Goal: Complete application form: Complete application form

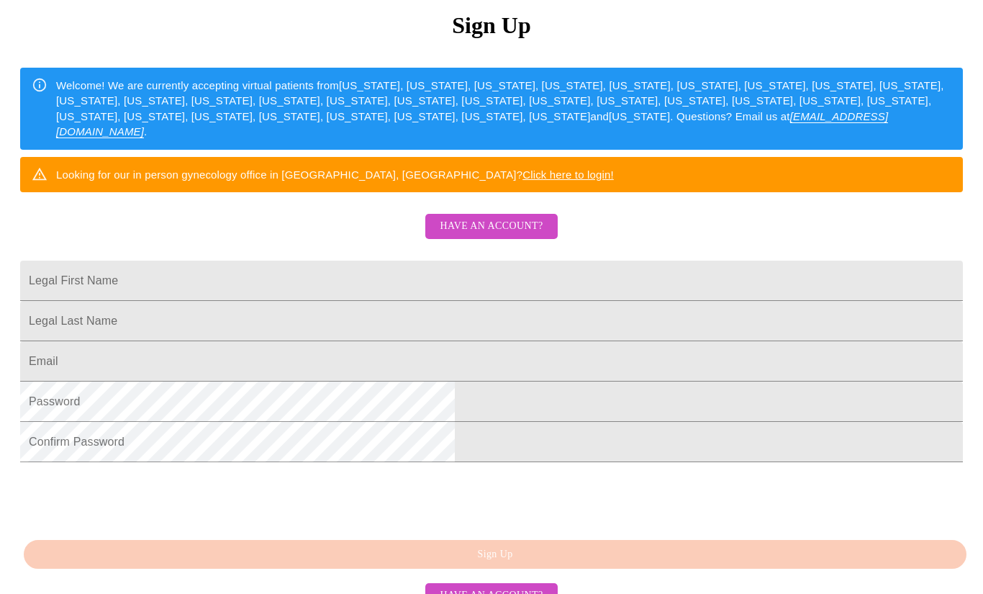
click at [495, 235] on span "Have an account?" at bounding box center [491, 226] width 103 height 18
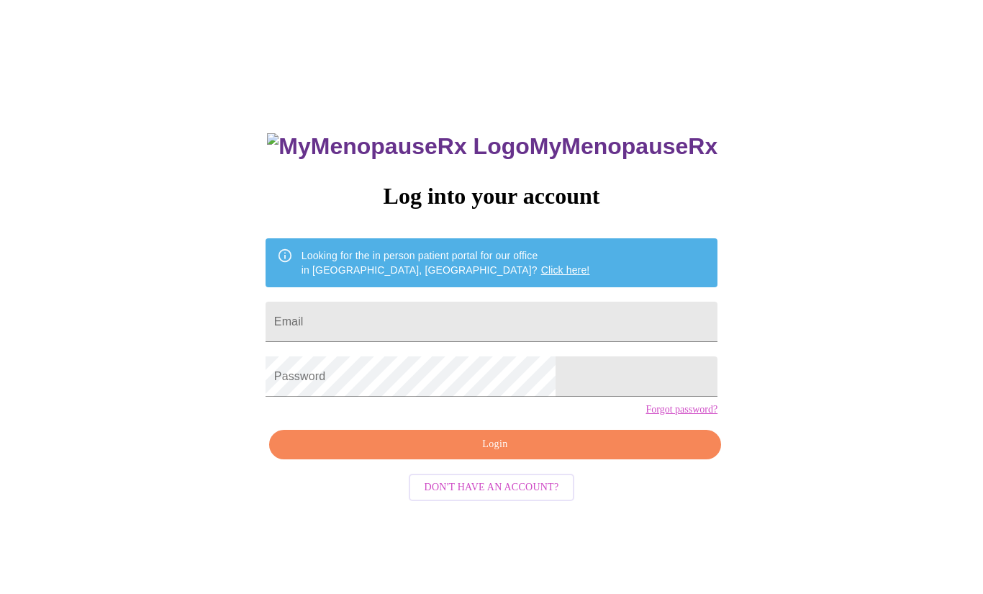
click at [427, 340] on input "Email" at bounding box center [492, 321] width 452 height 40
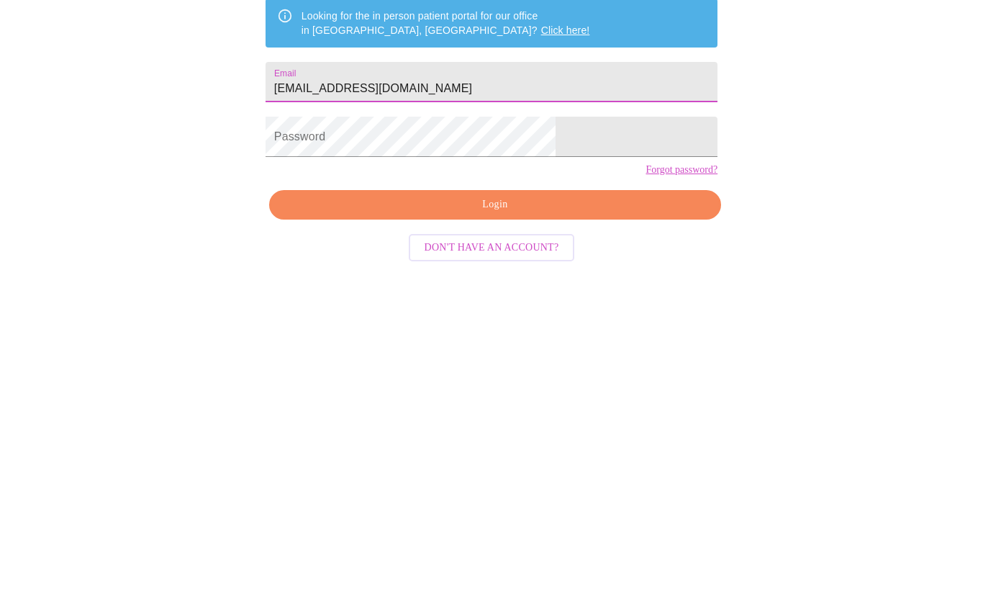
type input "[EMAIL_ADDRESS][DOMAIN_NAME]"
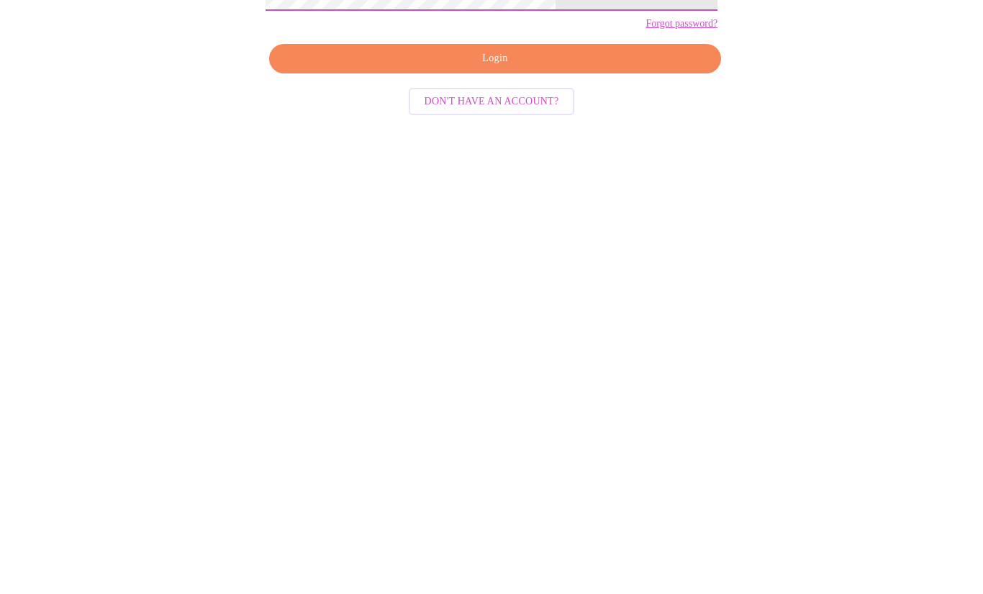
click at [555, 435] on span "Login" at bounding box center [495, 444] width 419 height 18
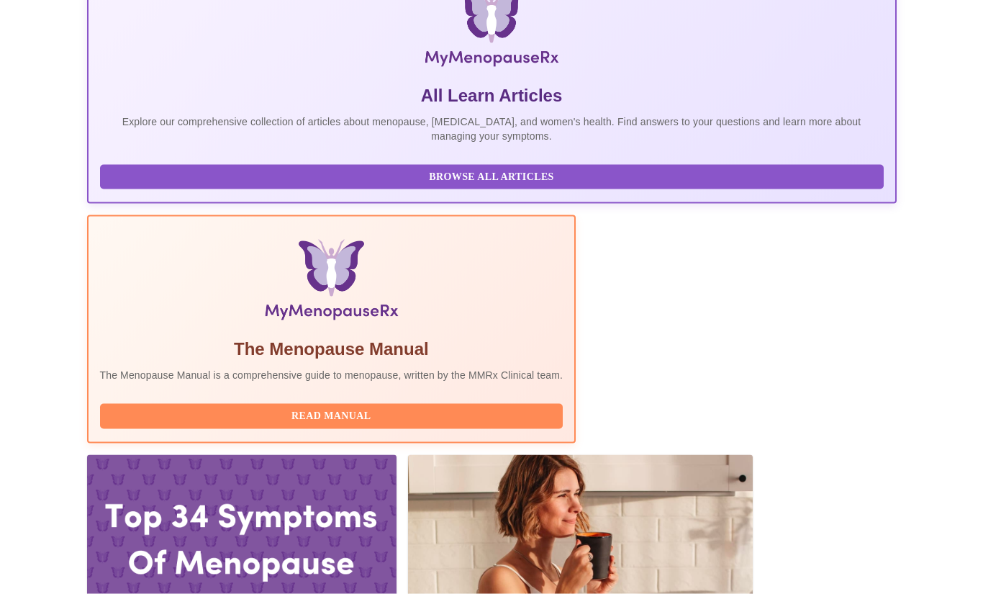
scroll to position [281, 0]
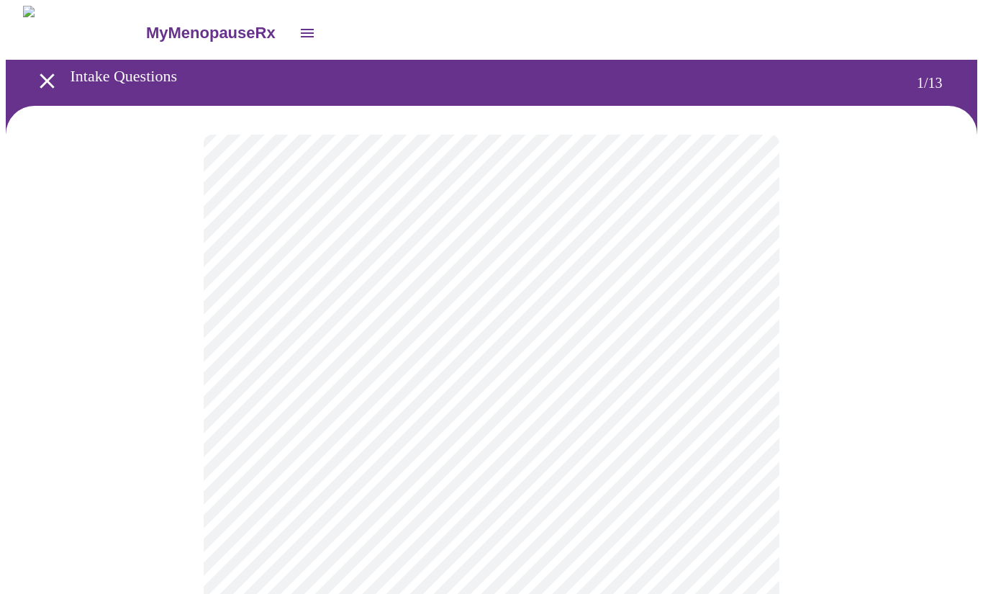
scroll to position [37, 0]
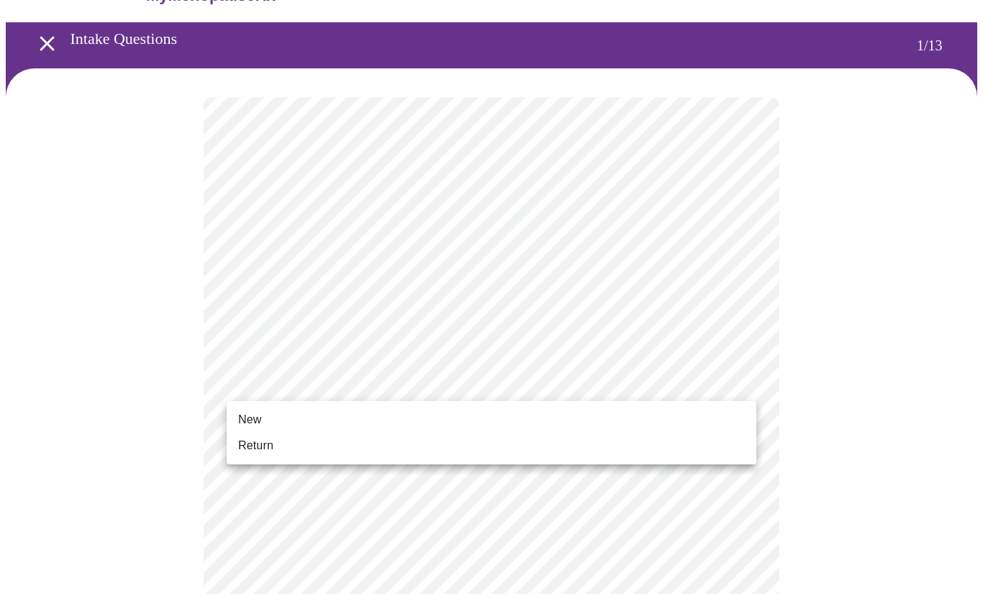
click at [257, 452] on span "Return" at bounding box center [255, 445] width 35 height 17
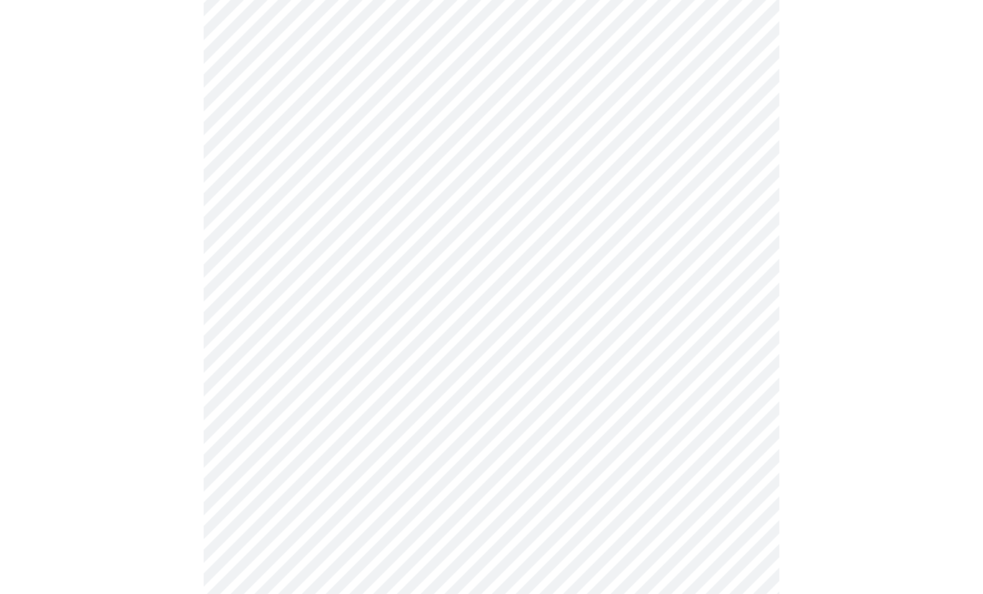
scroll to position [0, 0]
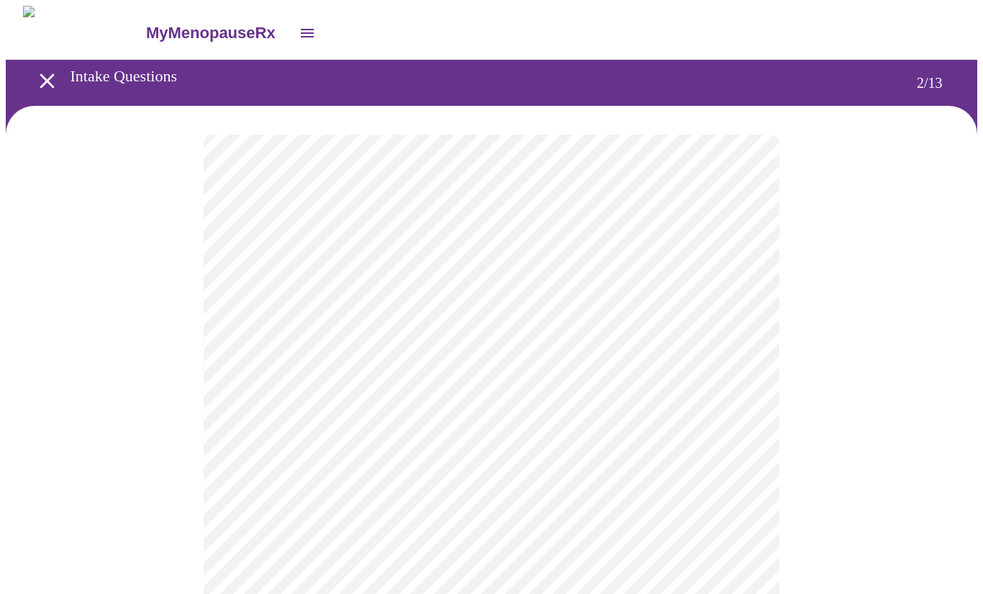
click at [733, 293] on body "MyMenopauseRx Intake Questions 2 / 13" at bounding box center [491, 437] width 971 height 863
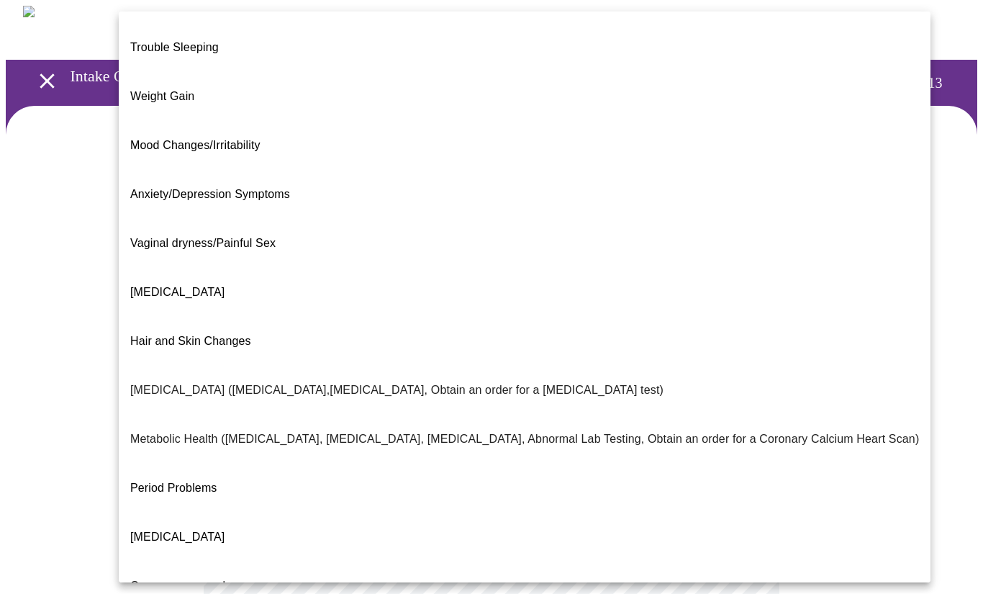
scroll to position [43, 0]
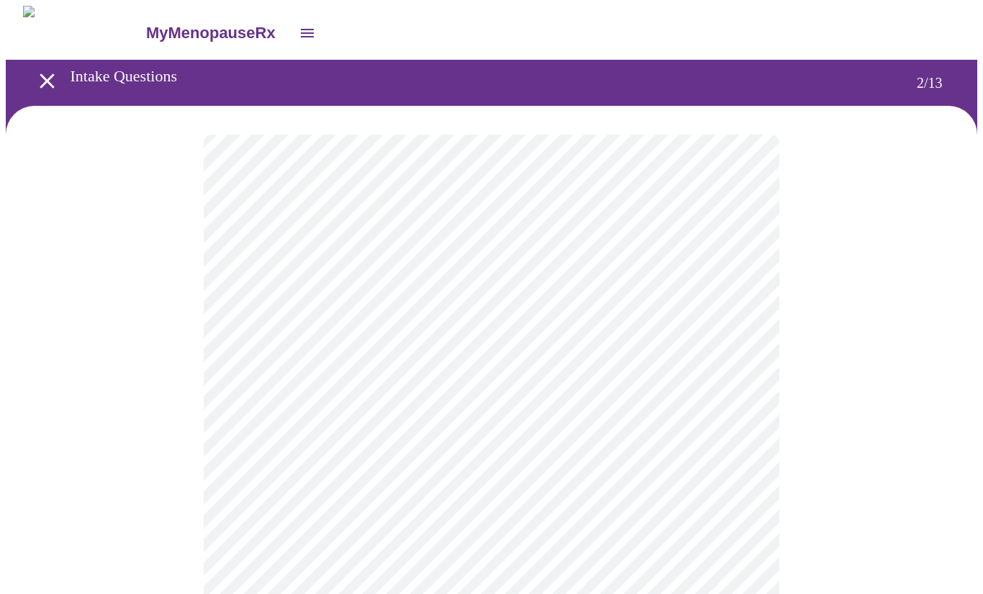
click at [731, 449] on body "MyMenopauseRx Intake Questions 2 / 13" at bounding box center [491, 433] width 971 height 855
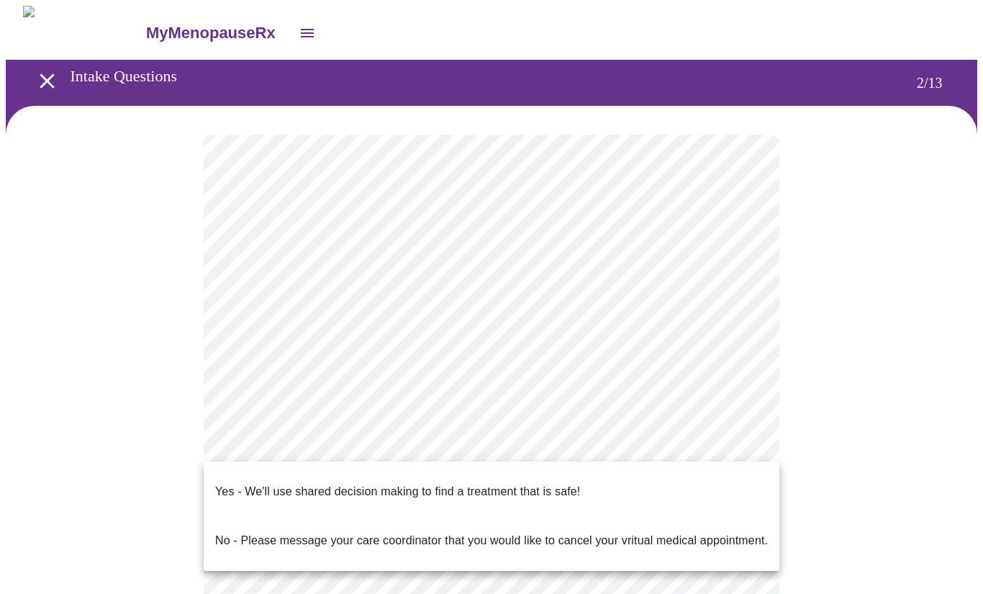
click at [838, 398] on div at bounding box center [491, 297] width 983 height 594
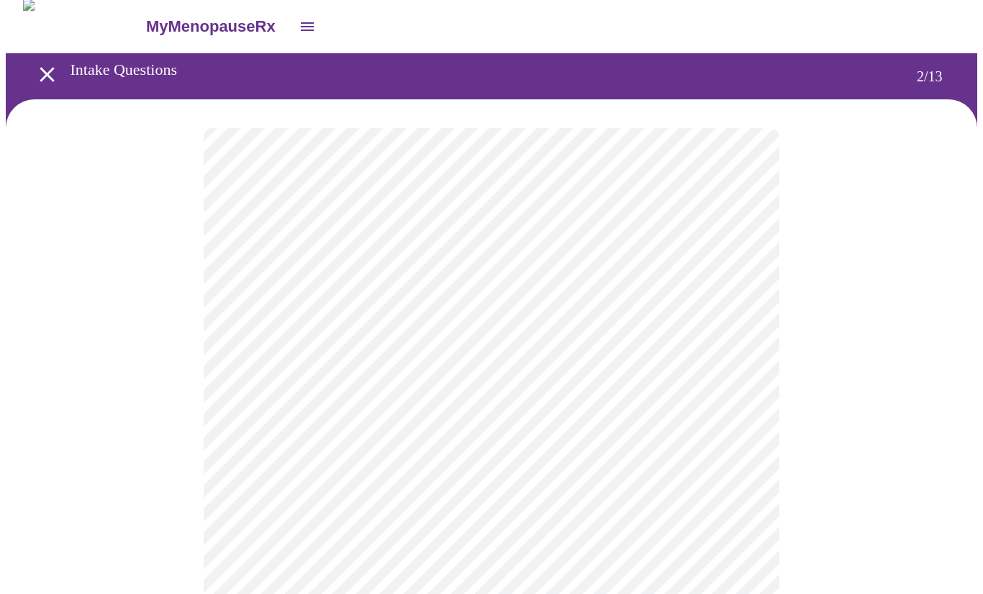
scroll to position [7, 0]
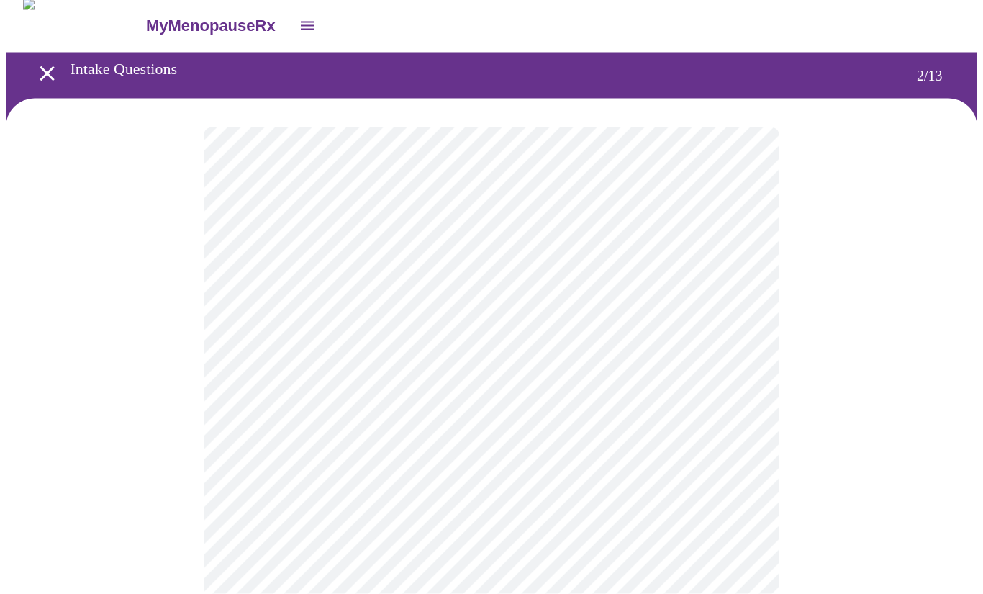
click at [727, 435] on body "MyMenopauseRx Intake Questions 2 / 13" at bounding box center [491, 426] width 971 height 855
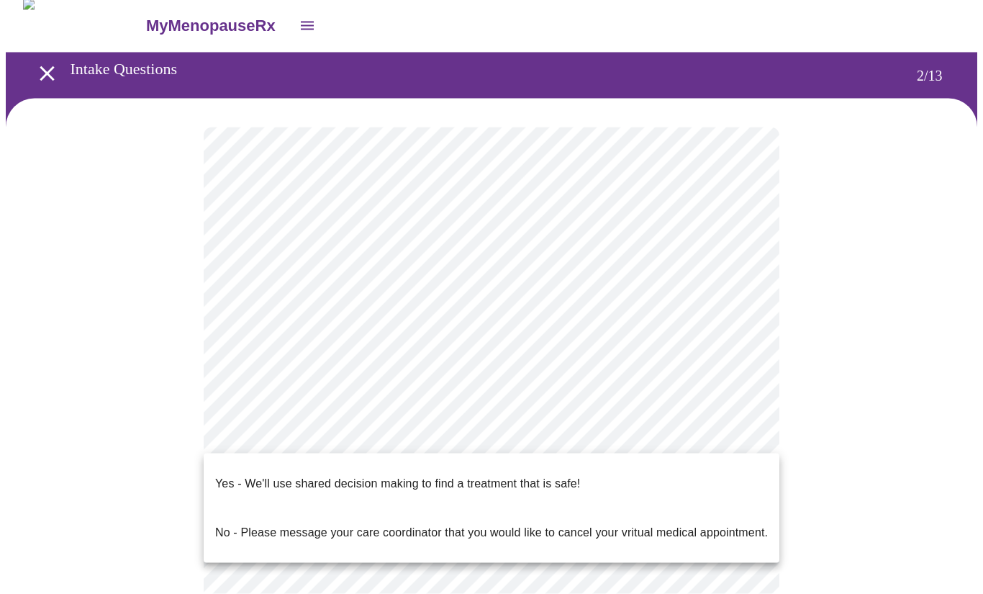
scroll to position [8, 0]
click at [417, 475] on p "Yes - We'll use shared decision making to find a treatment that is safe!" at bounding box center [397, 483] width 365 height 17
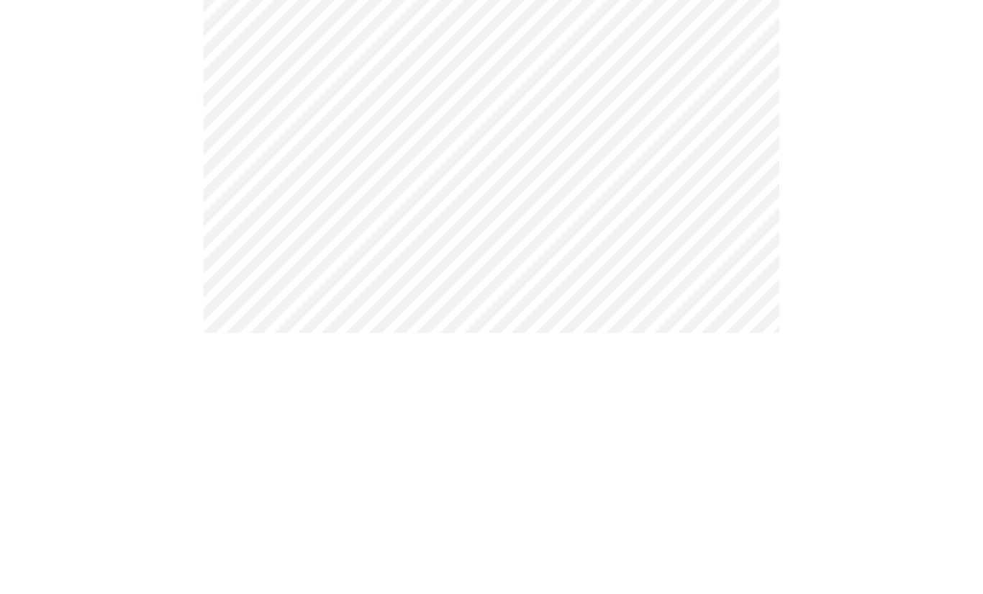
scroll to position [0, 0]
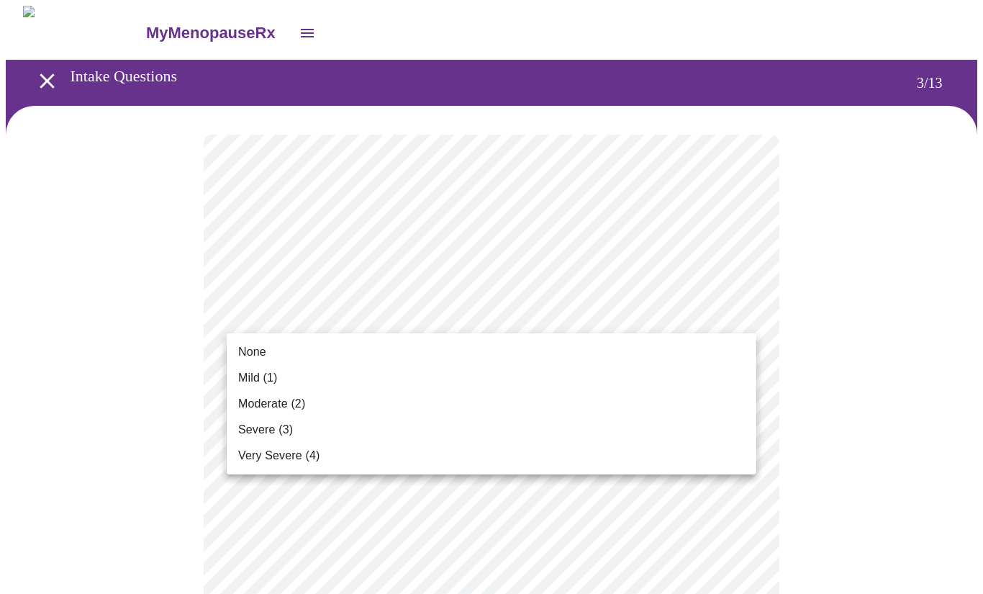
click at [255, 349] on span "None" at bounding box center [252, 351] width 28 height 17
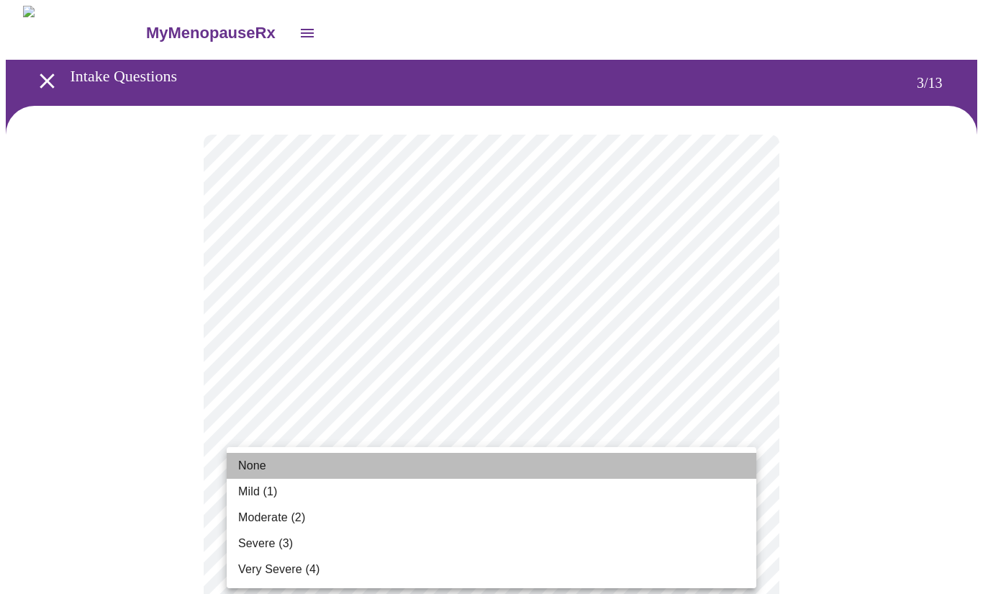
click at [252, 463] on span "None" at bounding box center [252, 465] width 28 height 17
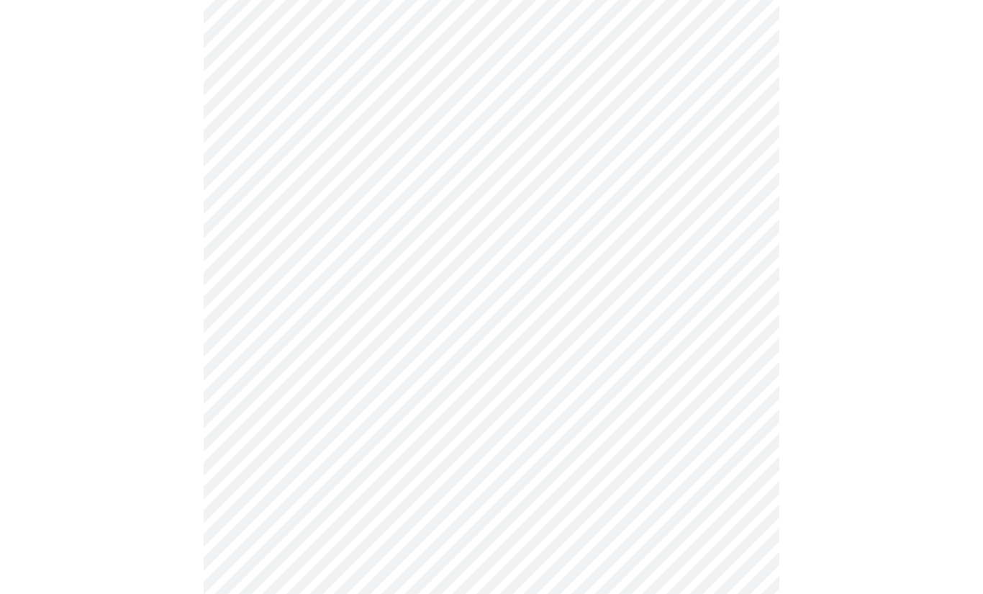
scroll to position [153, 0]
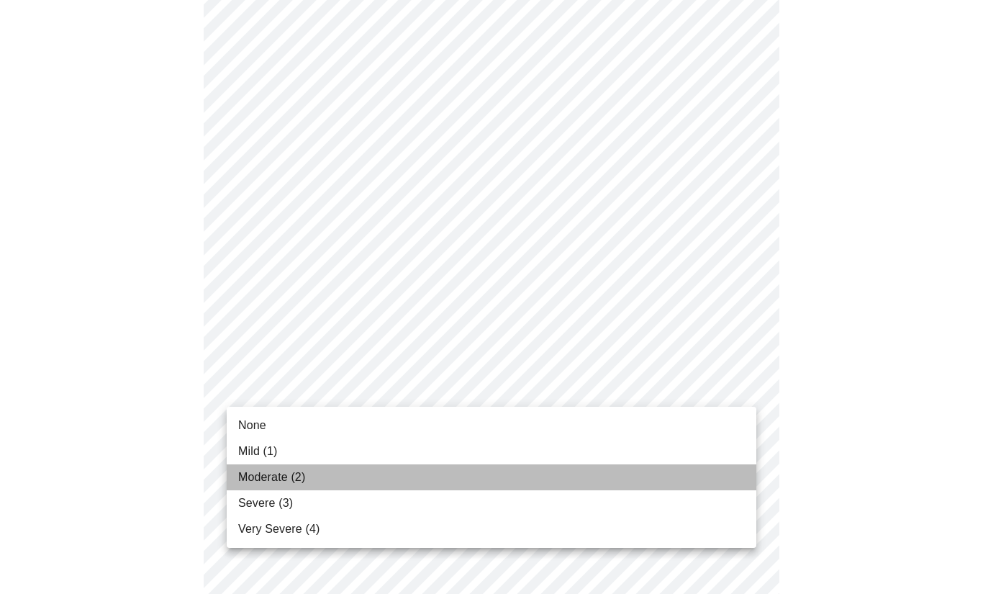
click at [288, 476] on span "Moderate (2)" at bounding box center [271, 476] width 67 height 17
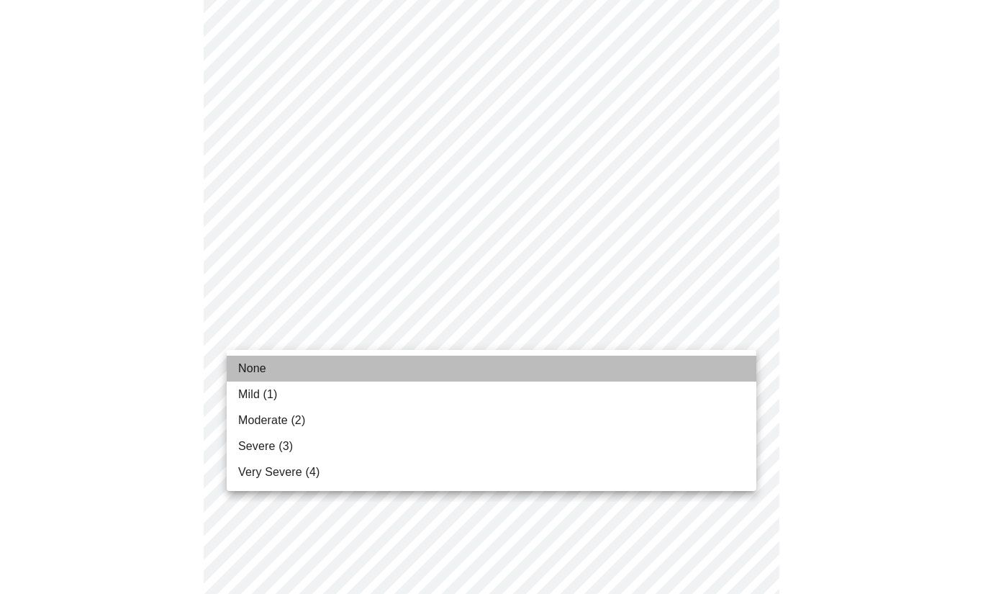
click at [247, 365] on span "None" at bounding box center [252, 368] width 28 height 17
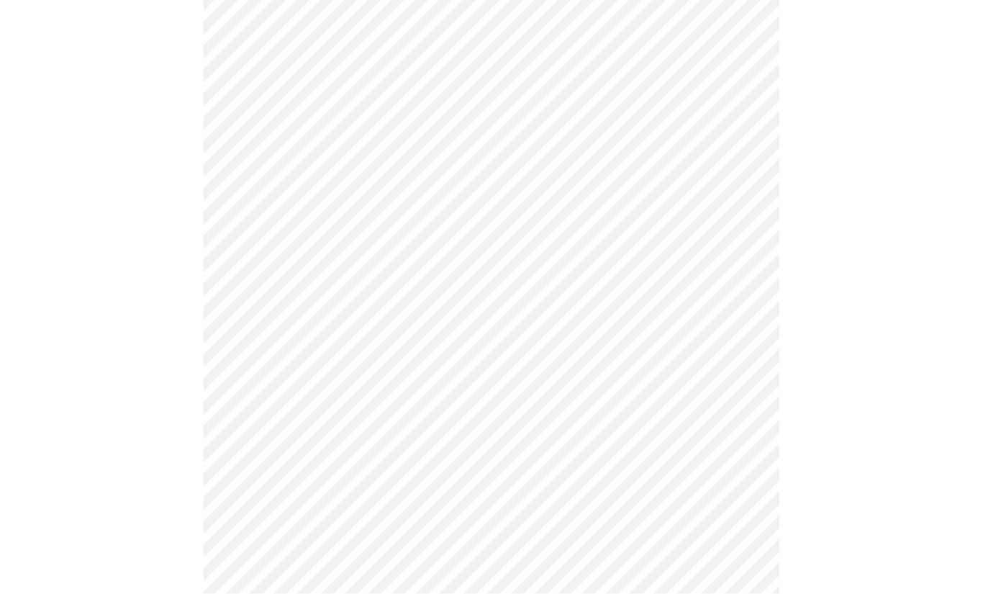
scroll to position [375, 0]
click at [727, 369] on body "MyMenopauseRx Intake Questions 3 / 13" at bounding box center [491, 545] width 971 height 1828
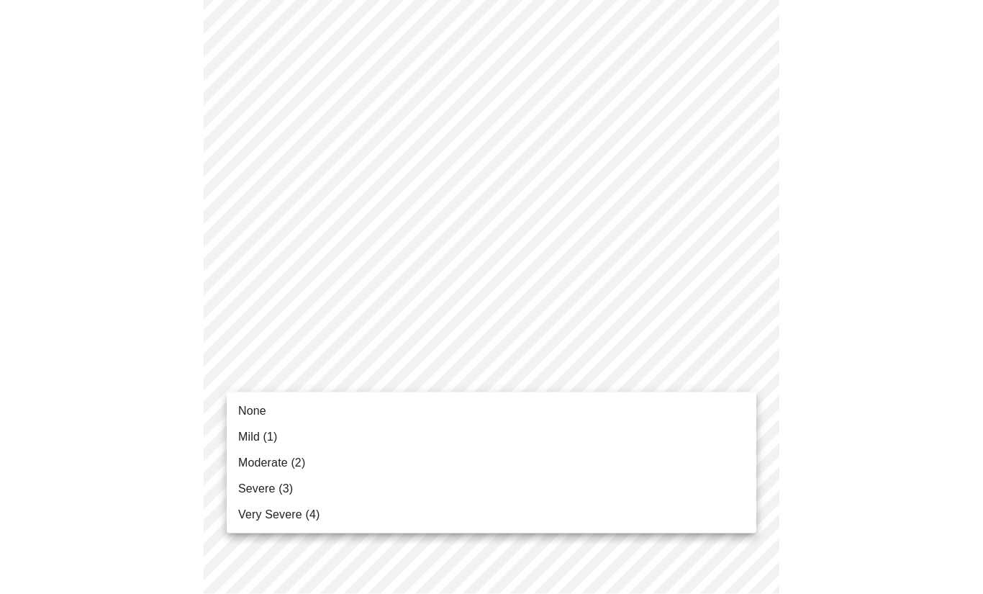
scroll to position [376, 0]
click at [259, 435] on span "Mild (1)" at bounding box center [258, 436] width 40 height 17
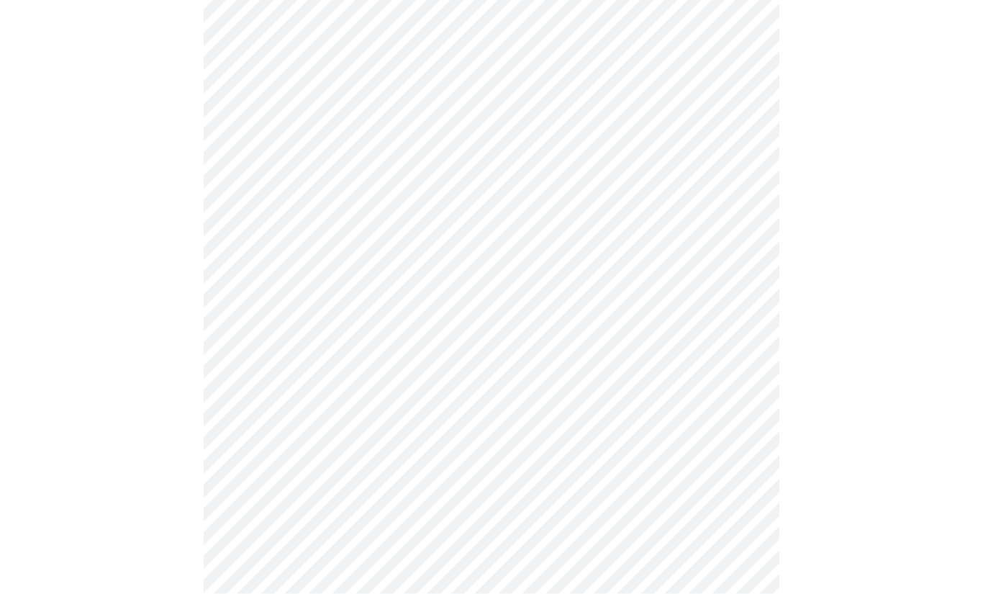
click at [739, 411] on body "MyMenopauseRx Intake Questions 3 / 13" at bounding box center [491, 476] width 971 height 1809
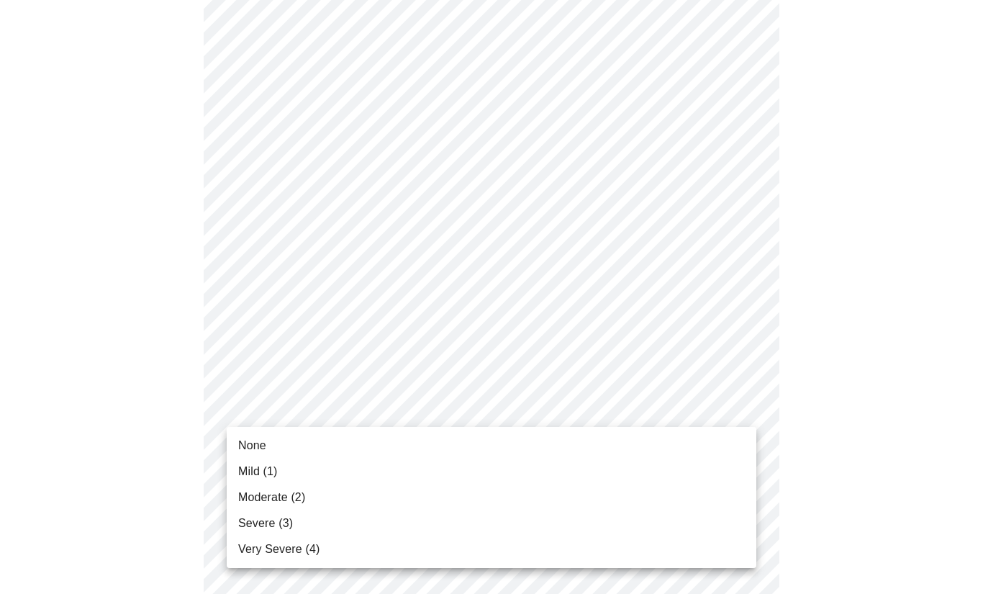
click at [289, 501] on span "Moderate (2)" at bounding box center [271, 497] width 67 height 17
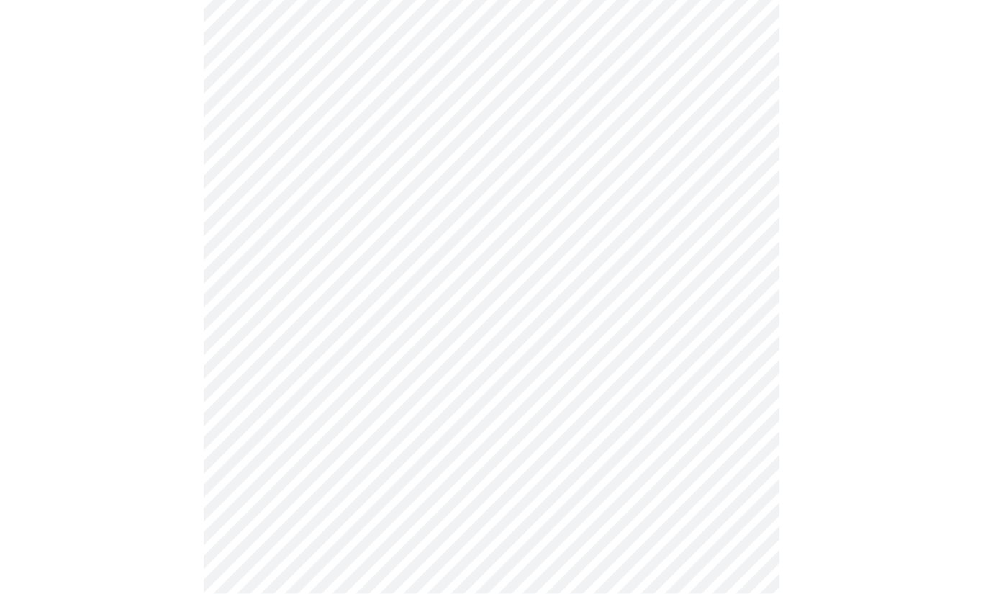
click at [727, 358] on body "MyMenopauseRx Intake Questions 3 / 13" at bounding box center [491, 301] width 971 height 1790
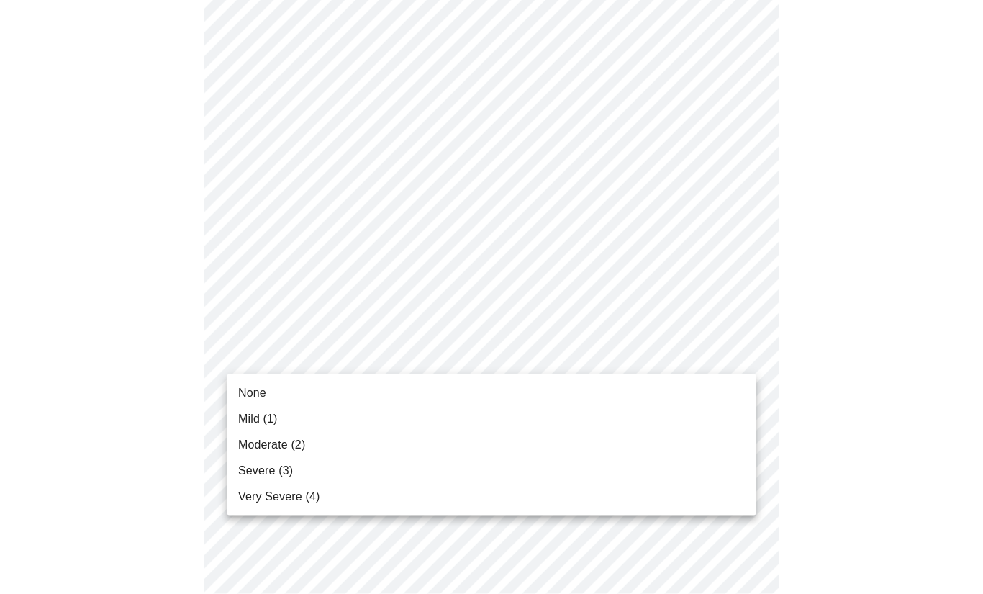
scroll to position [601, 0]
click at [248, 418] on span "Mild (1)" at bounding box center [258, 418] width 40 height 17
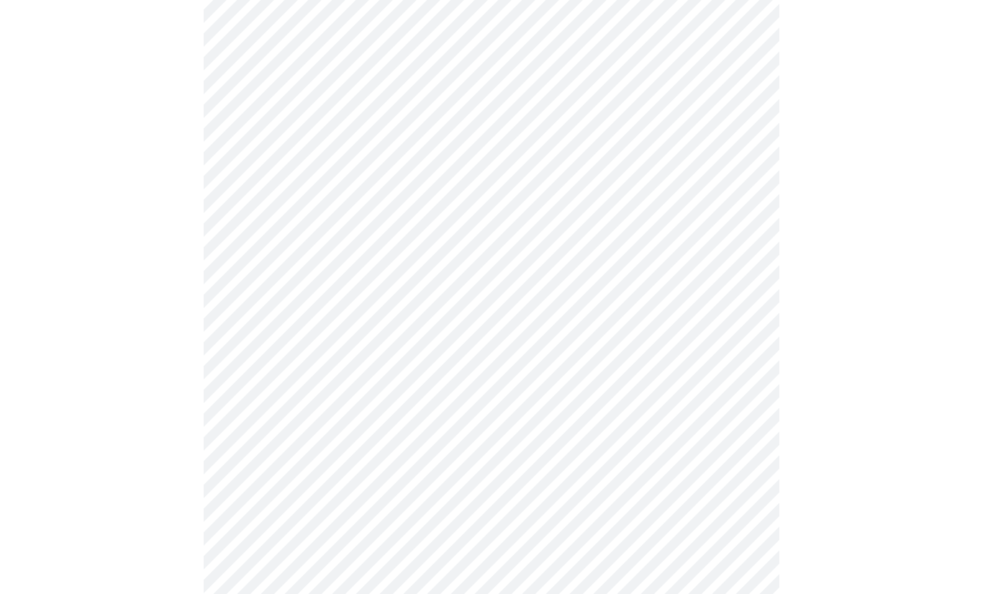
scroll to position [807, 0]
click at [735, 268] on body "MyMenopauseRx Intake Questions 3 / 13" at bounding box center [491, 84] width 971 height 1770
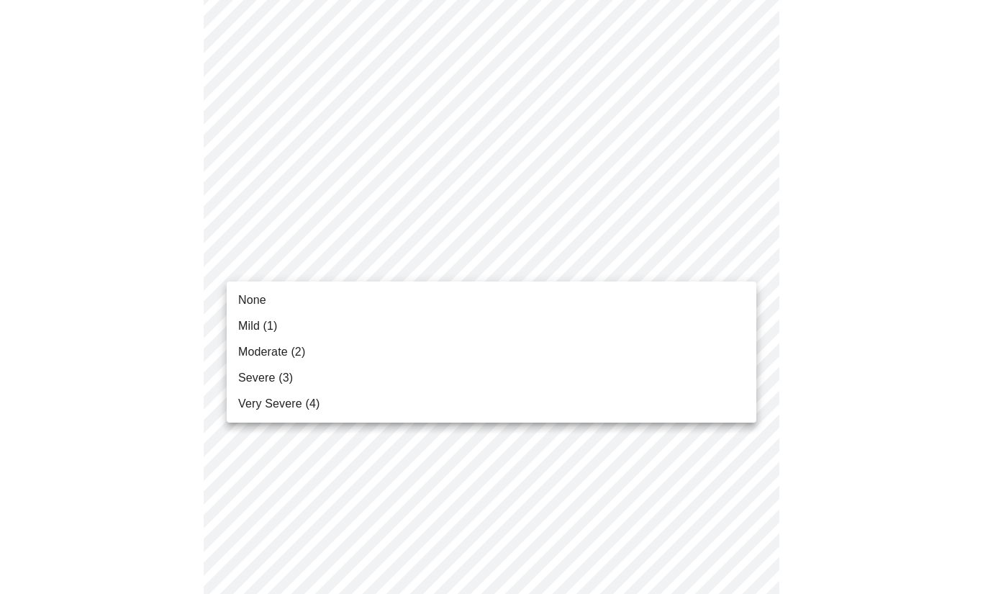
click at [258, 334] on span "Mild (1)" at bounding box center [258, 325] width 40 height 17
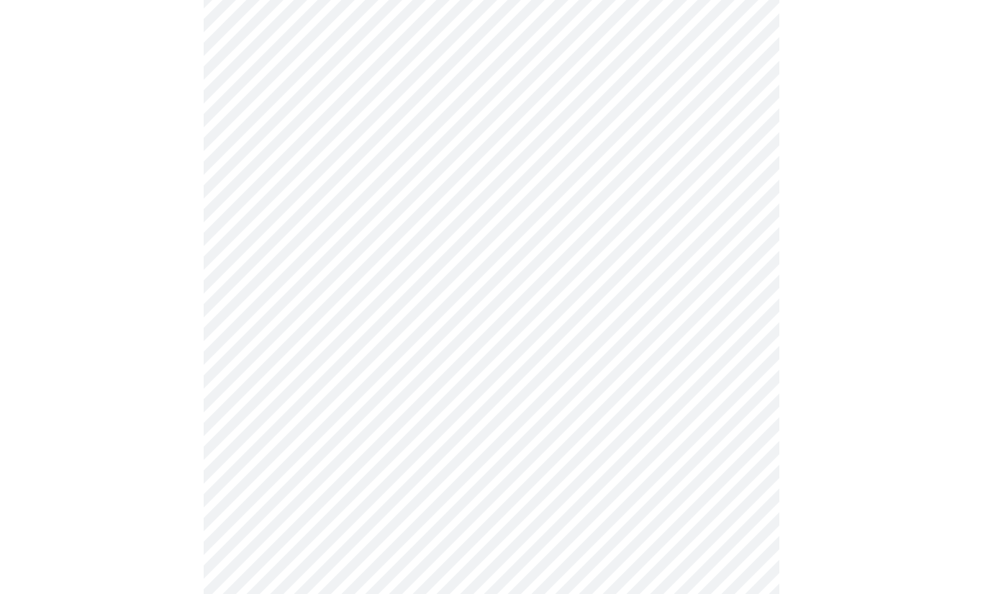
scroll to position [853, 0]
click at [732, 333] on body "MyMenopauseRx Intake Questions 3 / 13" at bounding box center [491, 28] width 971 height 1751
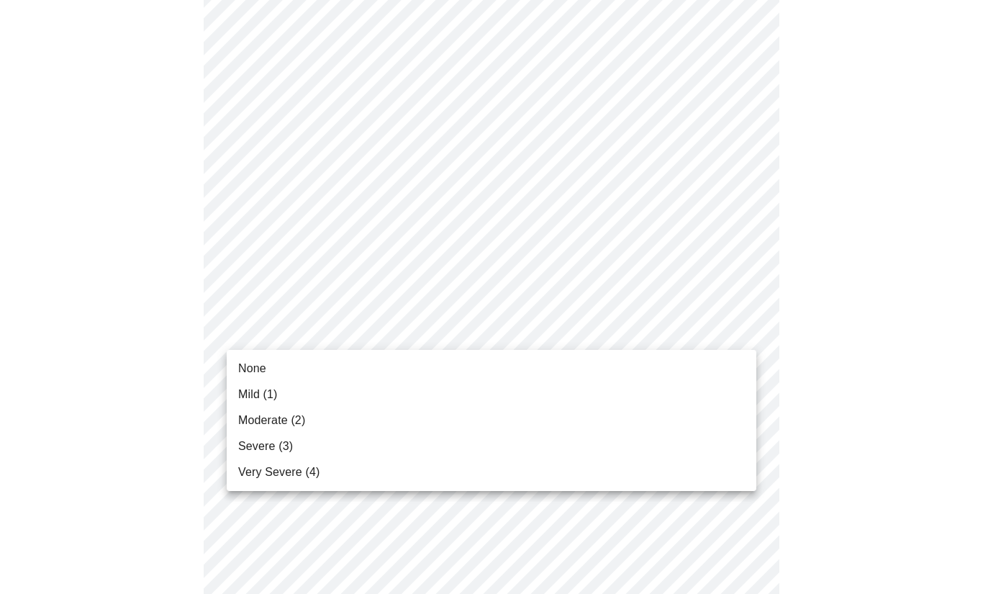
click at [243, 363] on span "None" at bounding box center [252, 368] width 28 height 17
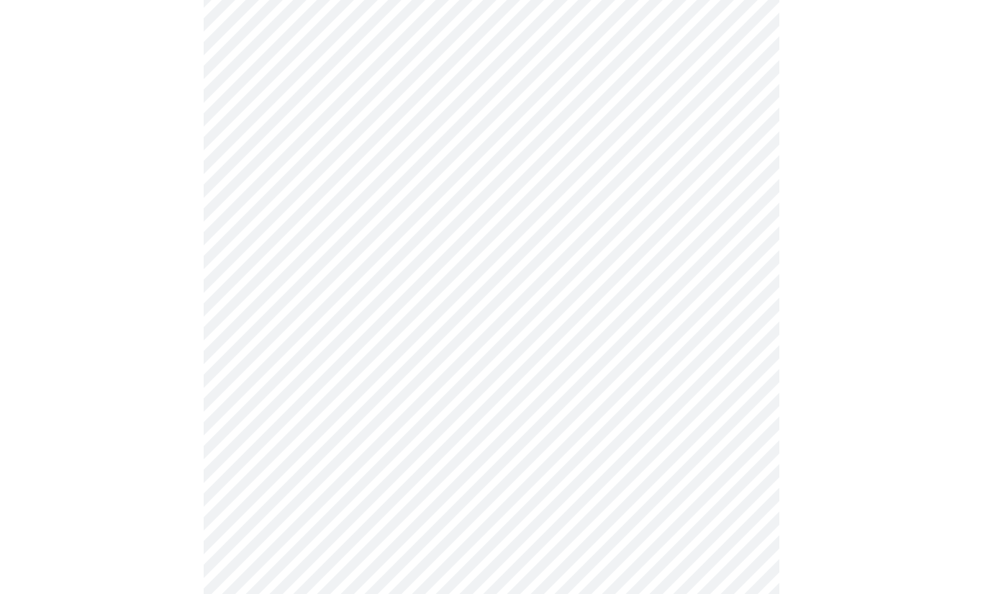
click at [740, 445] on body "MyMenopauseRx Intake Questions 3 / 13" at bounding box center [491, 18] width 971 height 1731
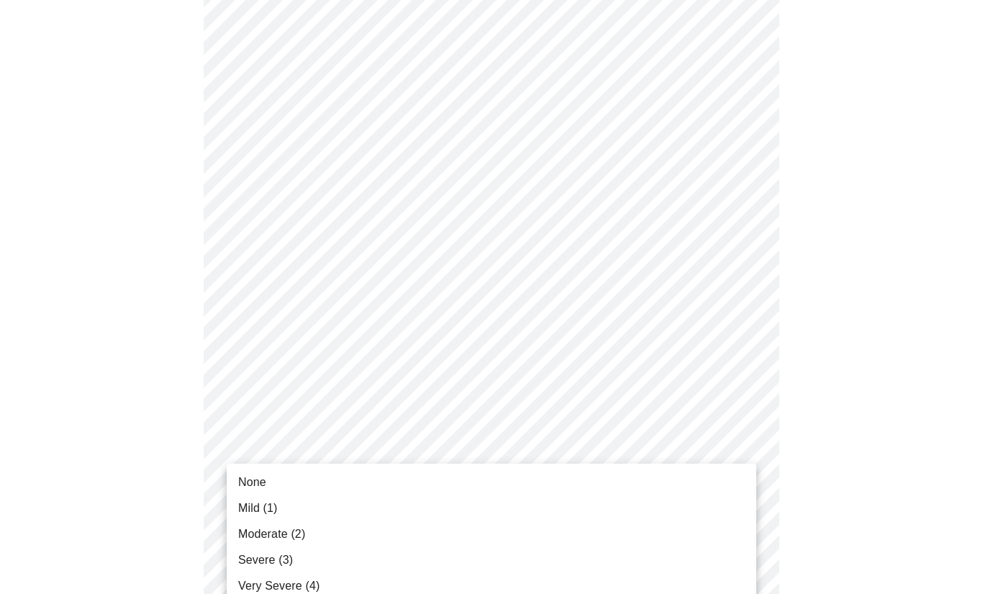
click at [263, 504] on span "Mild (1)" at bounding box center [258, 507] width 40 height 17
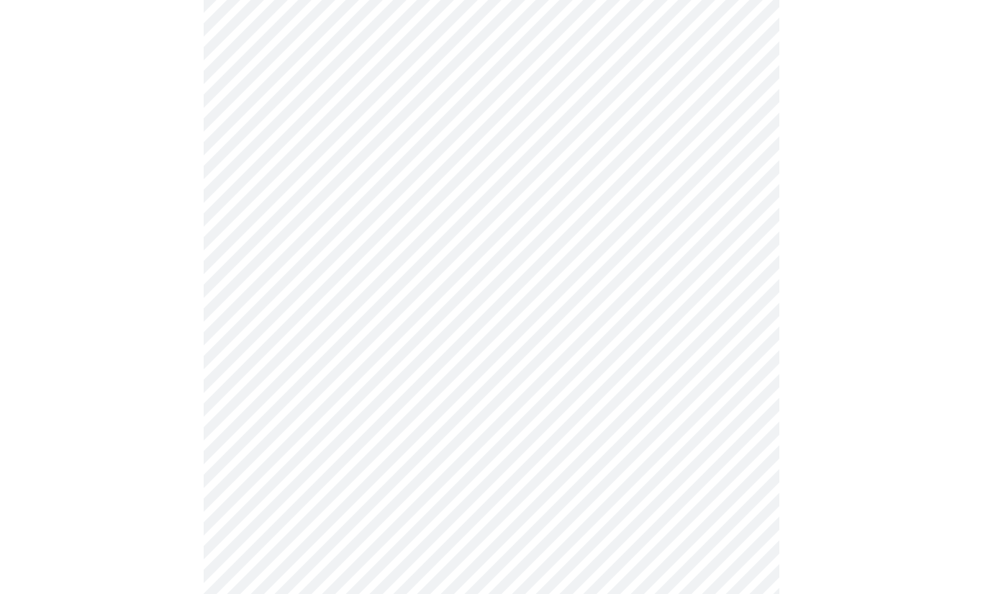
scroll to position [986, 0]
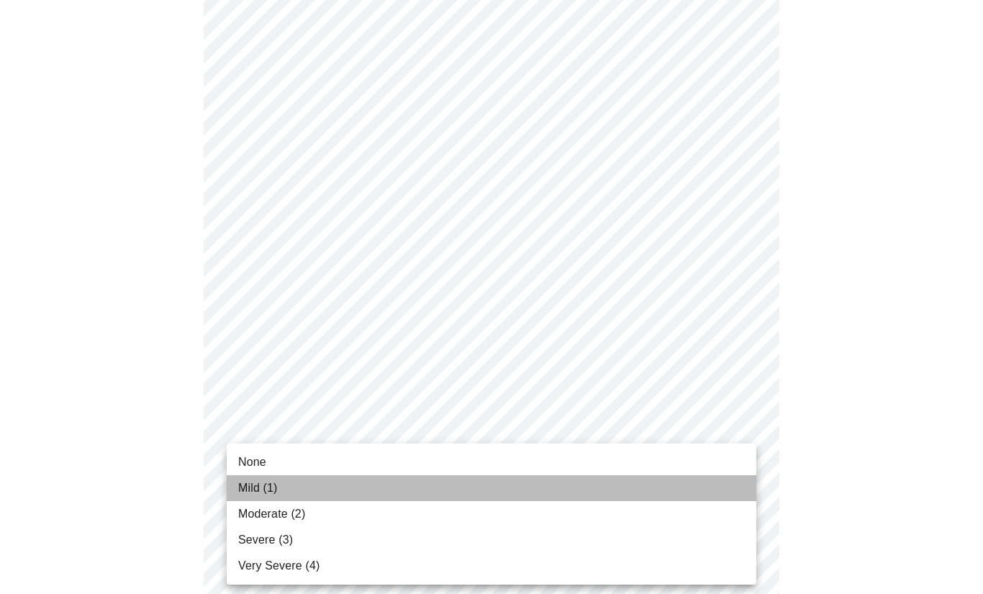
click at [258, 486] on span "Mild (1)" at bounding box center [258, 487] width 40 height 17
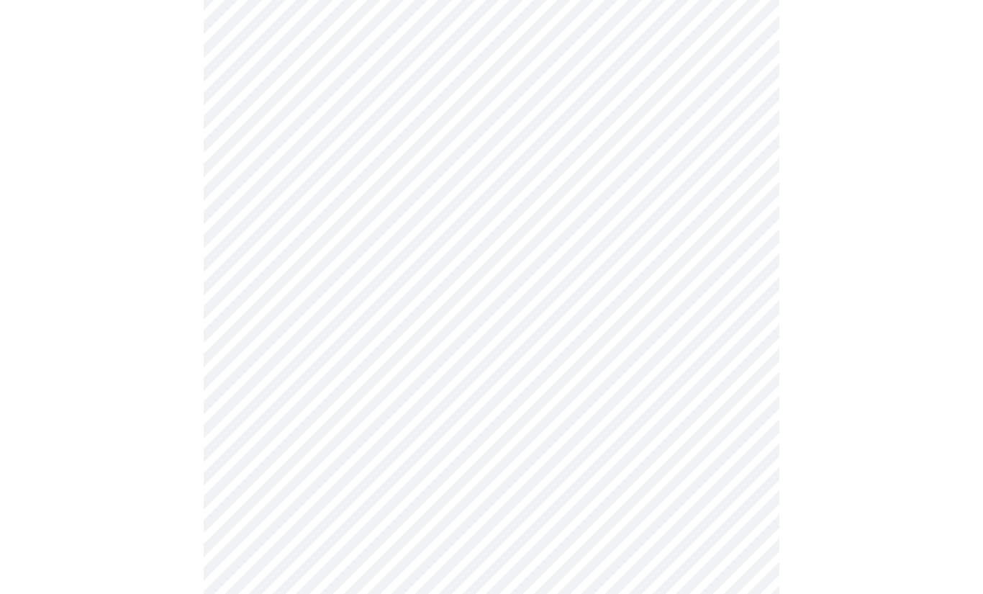
scroll to position [353, 0]
click at [726, 465] on body "MyMenopauseRx Intake Questions 4 / 13" at bounding box center [491, 331] width 971 height 1359
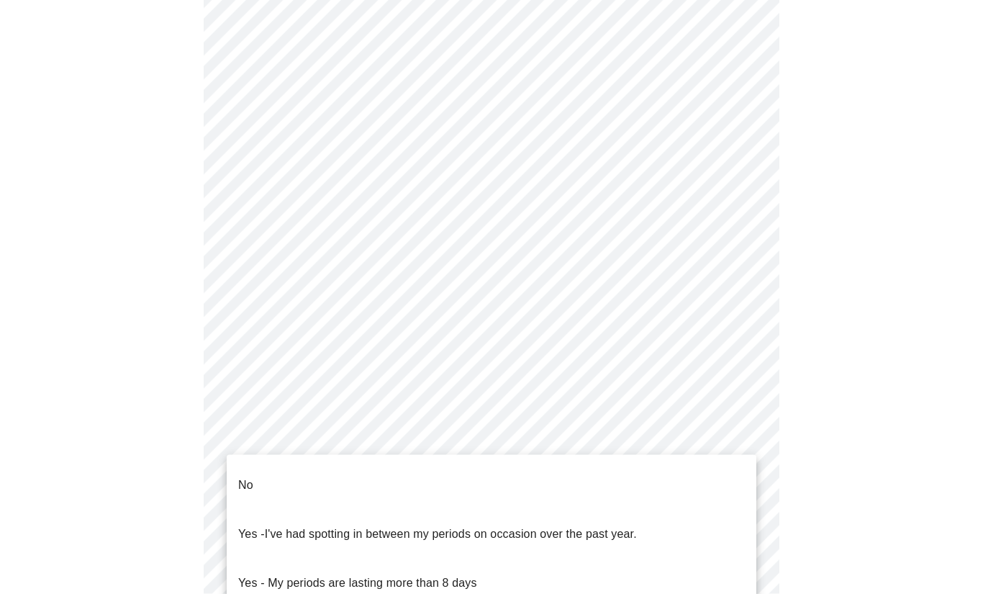
scroll to position [354, 0]
click at [242, 476] on p "No" at bounding box center [245, 484] width 15 height 17
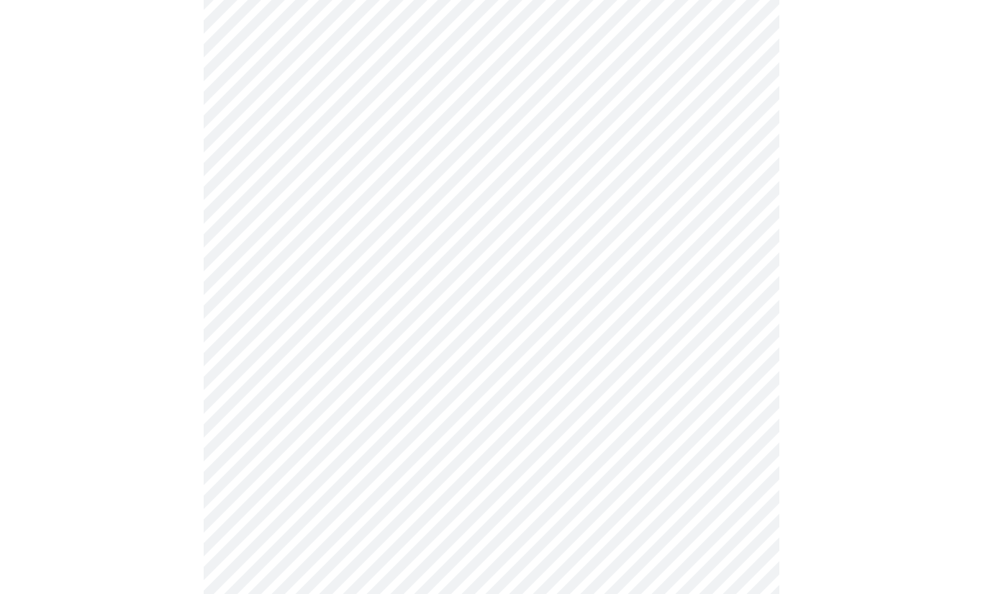
scroll to position [433, 0]
click at [737, 492] on body "MyMenopauseRx Intake Questions 4 / 13" at bounding box center [491, 248] width 971 height 1351
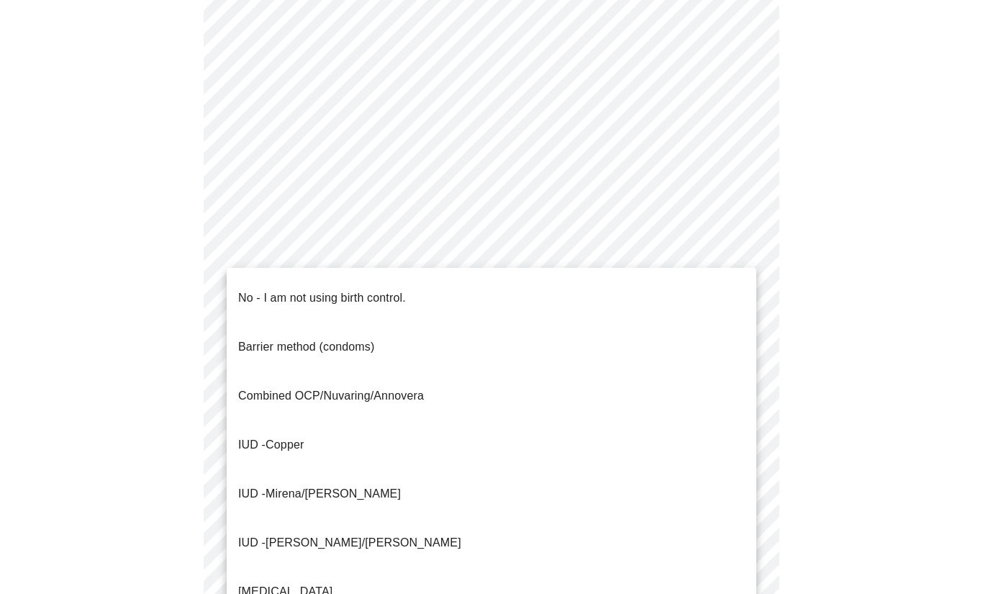
click at [271, 289] on p "No - I am not using birth control." at bounding box center [322, 297] width 168 height 17
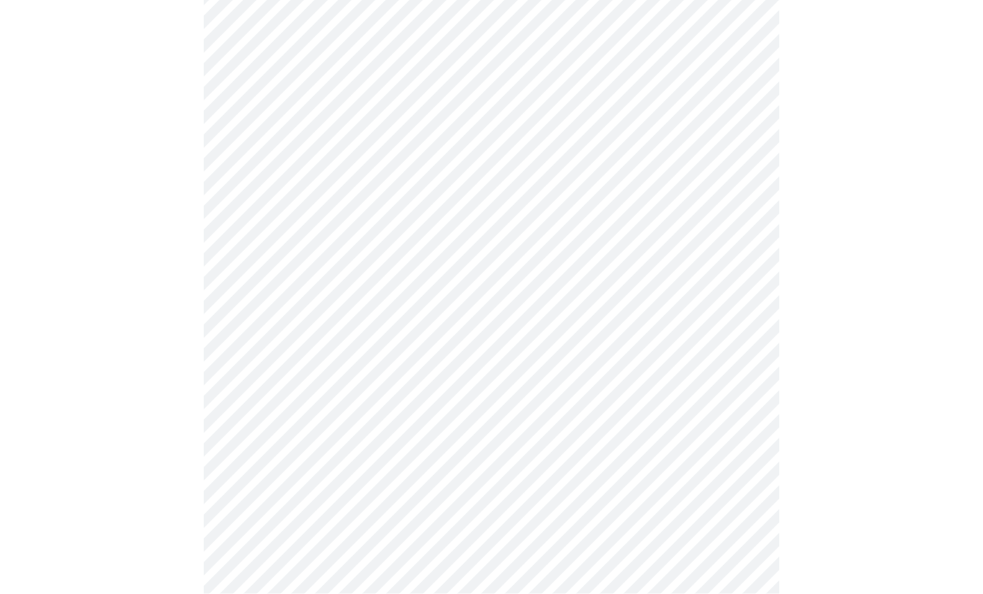
scroll to position [594, 0]
click at [748, 432] on body "MyMenopauseRx Intake Questions 4 / 13" at bounding box center [491, 82] width 971 height 1343
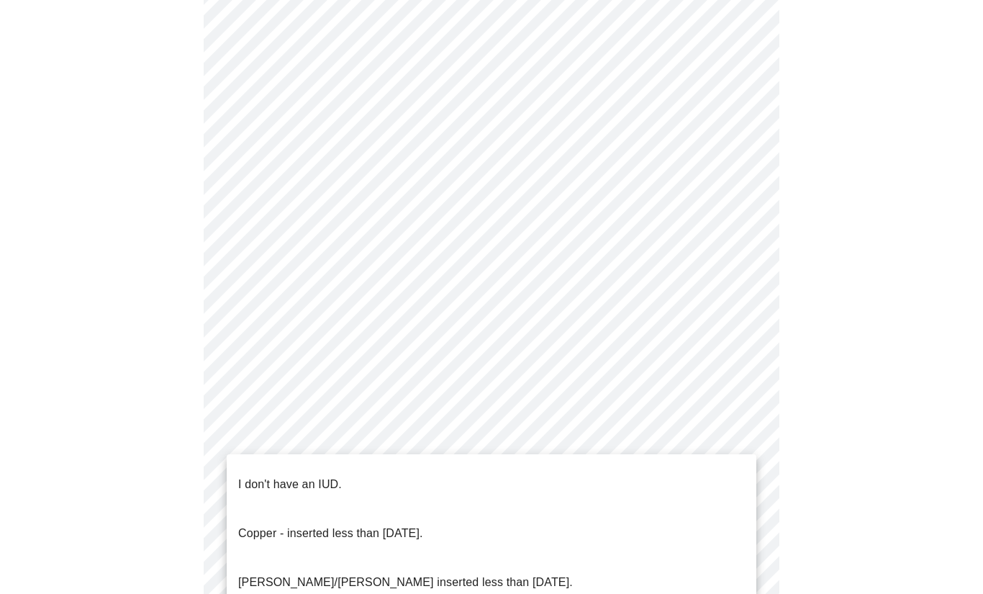
click at [301, 476] on p "I don't have an IUD." at bounding box center [290, 484] width 104 height 17
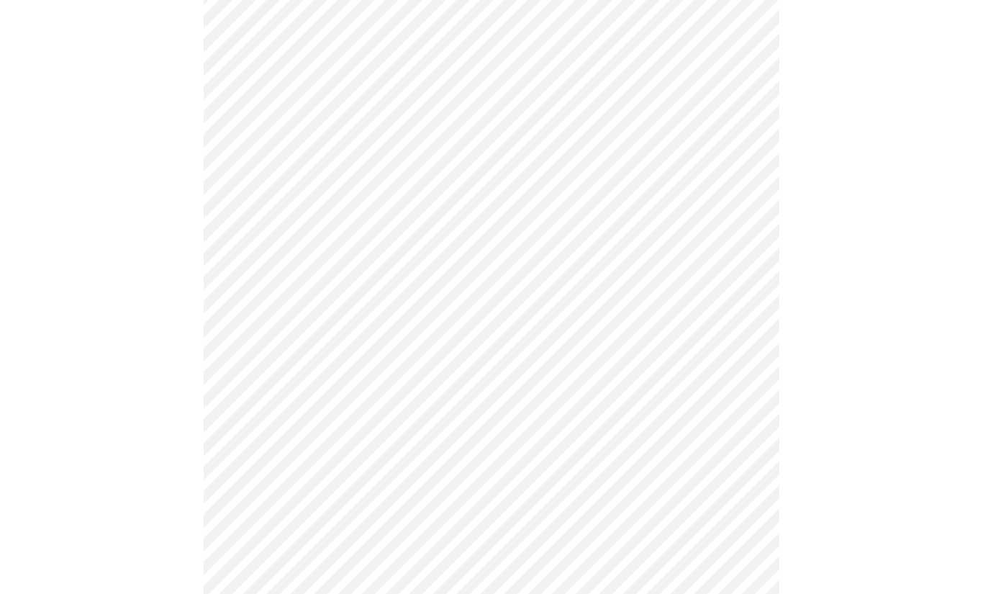
click at [719, 537] on body "MyMenopauseRx Intake Questions 4 / 13" at bounding box center [491, 78] width 971 height 1335
click at [250, 581] on p "Yes" at bounding box center [247, 589] width 19 height 17
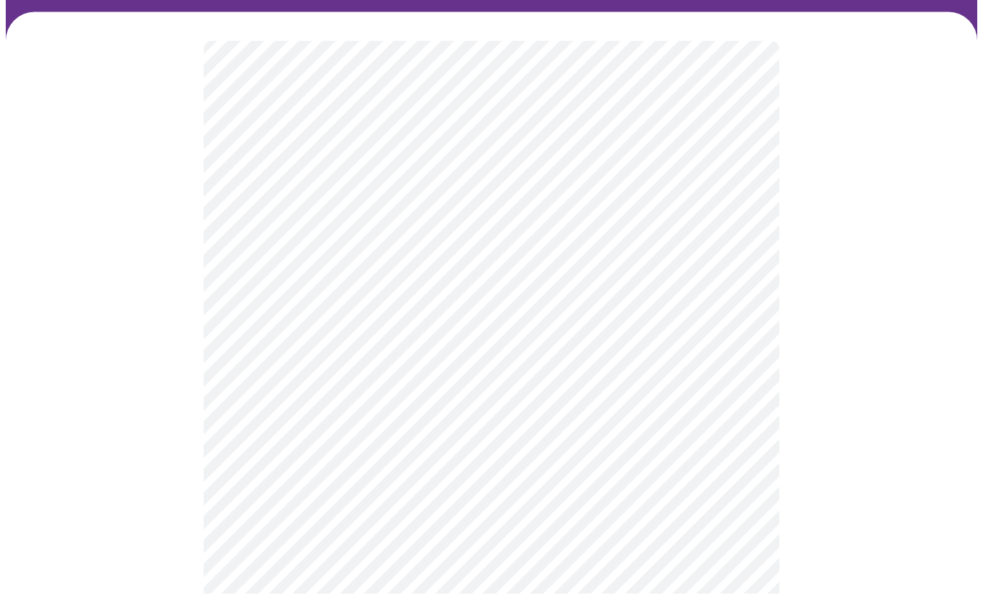
scroll to position [94, 0]
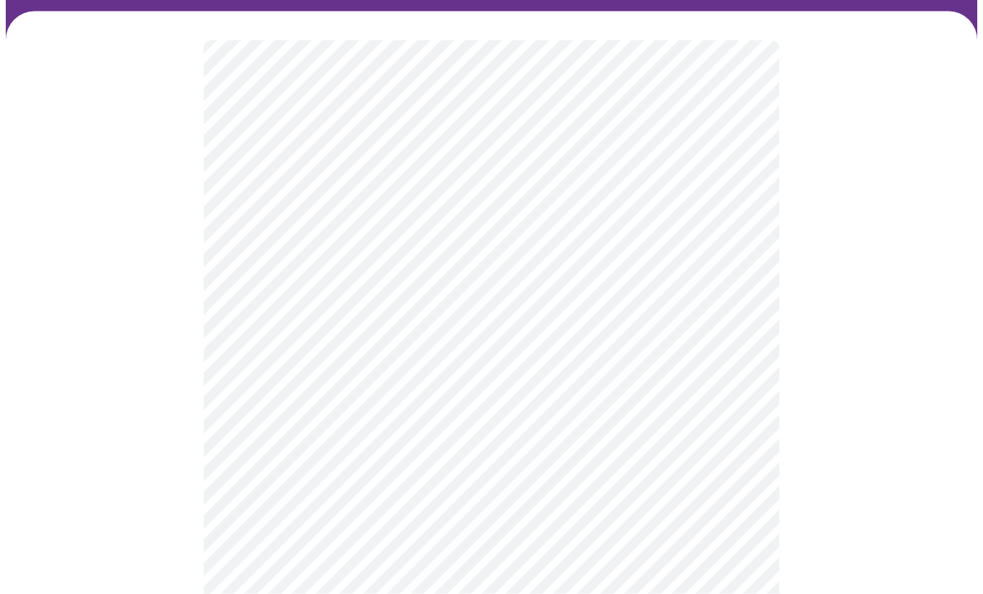
click at [742, 399] on body "MyMenopauseRx Intake Questions 5 / 13" at bounding box center [491, 442] width 971 height 1063
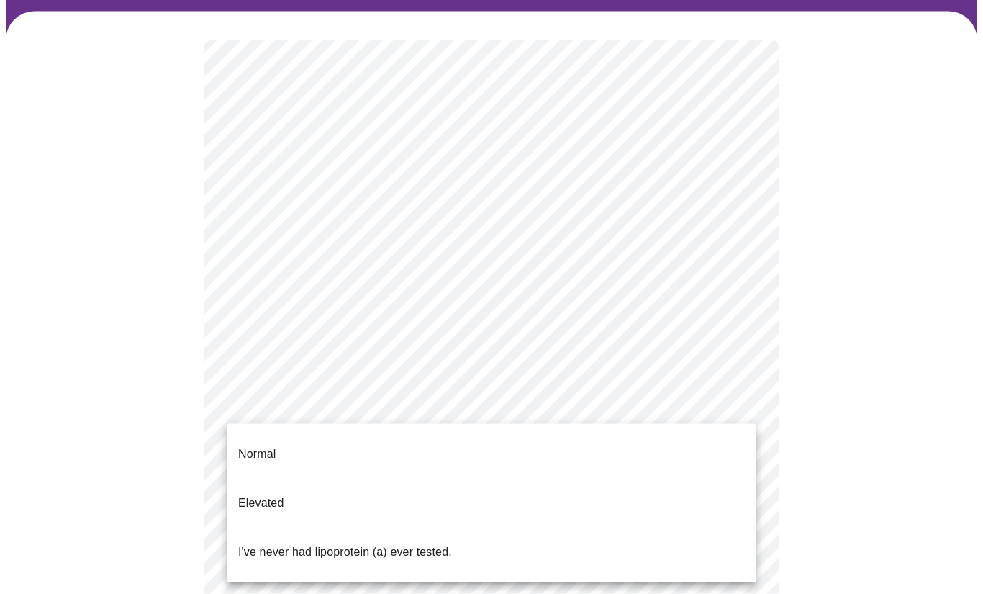
scroll to position [95, 0]
click at [838, 317] on div at bounding box center [491, 297] width 983 height 594
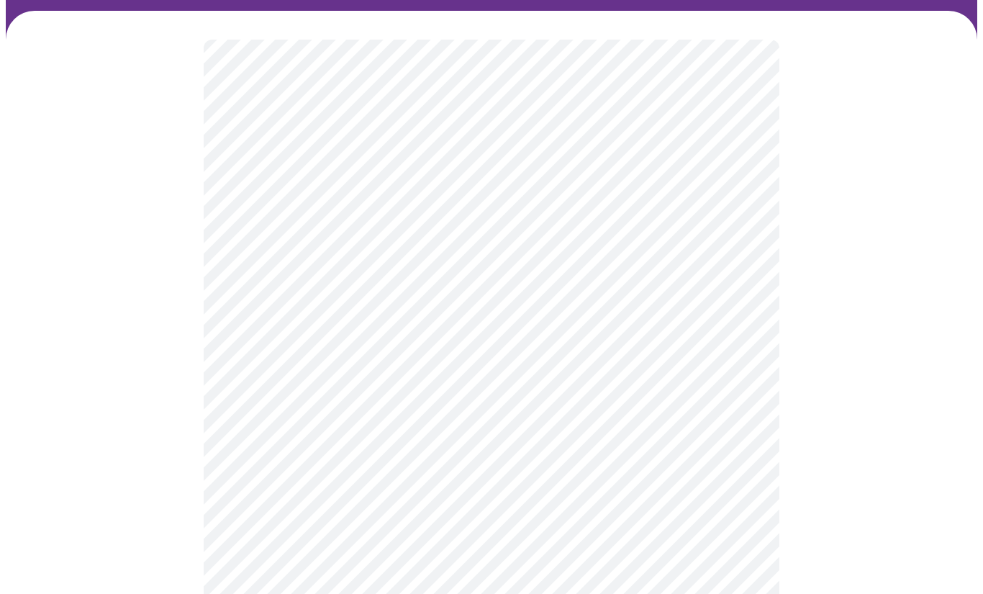
click at [720, 409] on body "MyMenopauseRx Intake Questions 5 / 13" at bounding box center [491, 442] width 971 height 1063
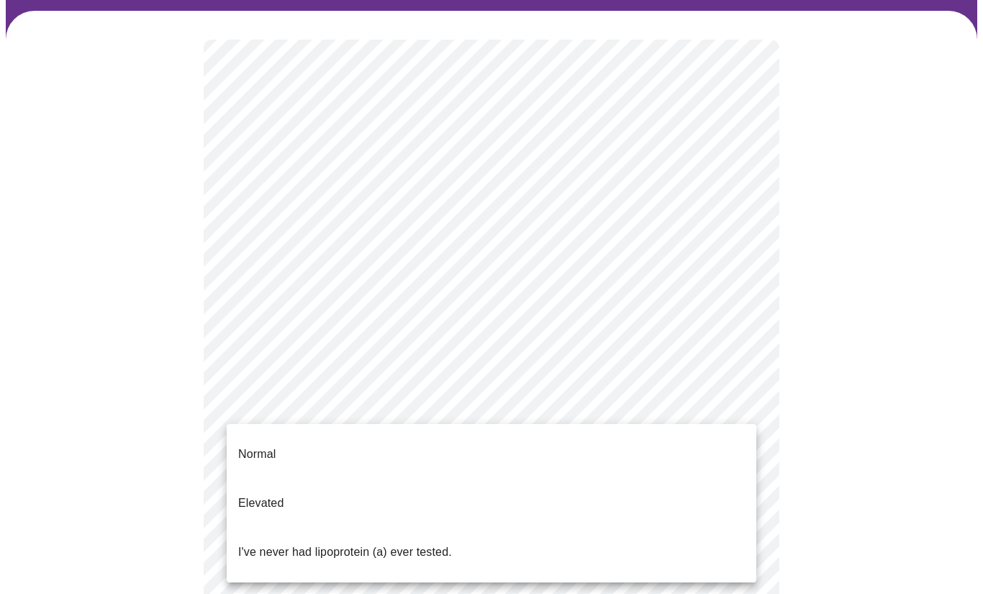
click at [260, 494] on p "Elevated" at bounding box center [260, 502] width 45 height 17
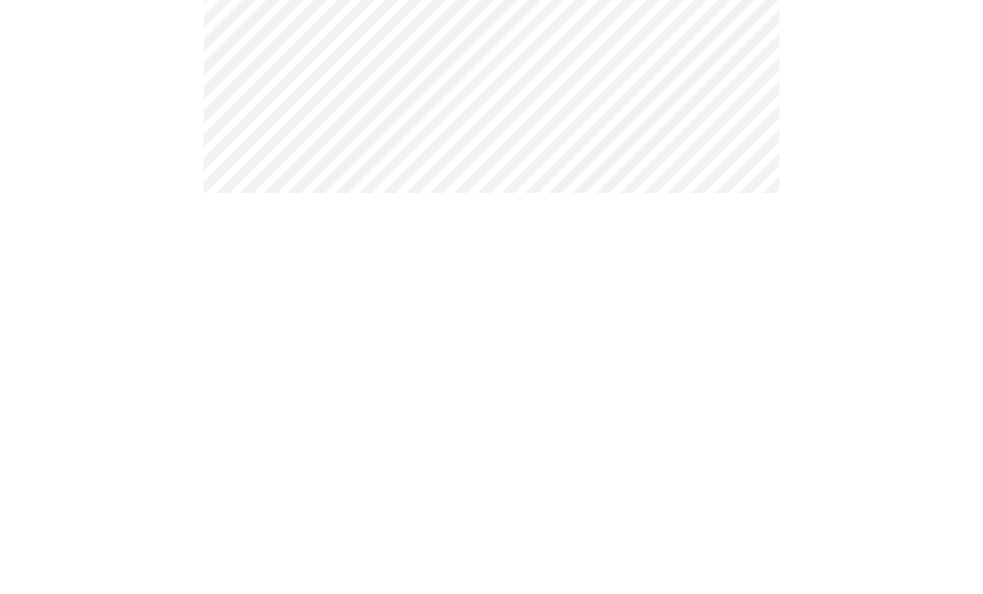
scroll to position [103, 0]
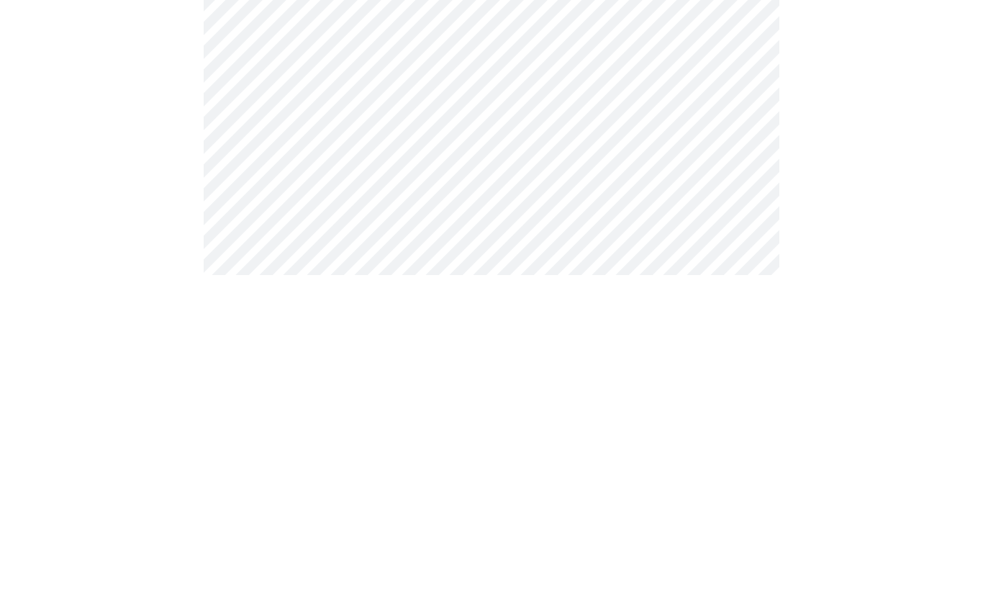
click at [904, 128] on div at bounding box center [491, 317] width 971 height 628
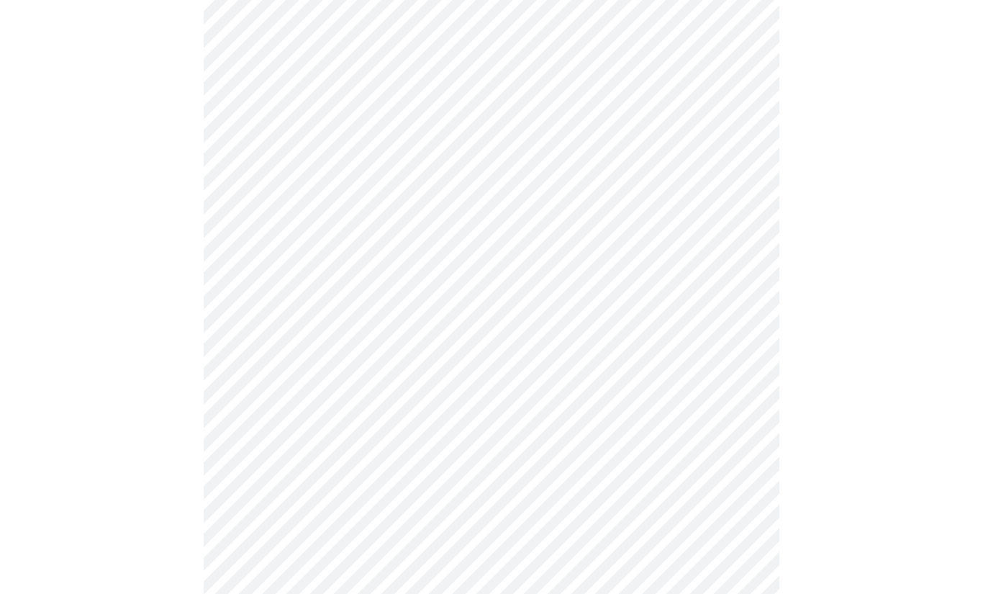
scroll to position [3668, 0]
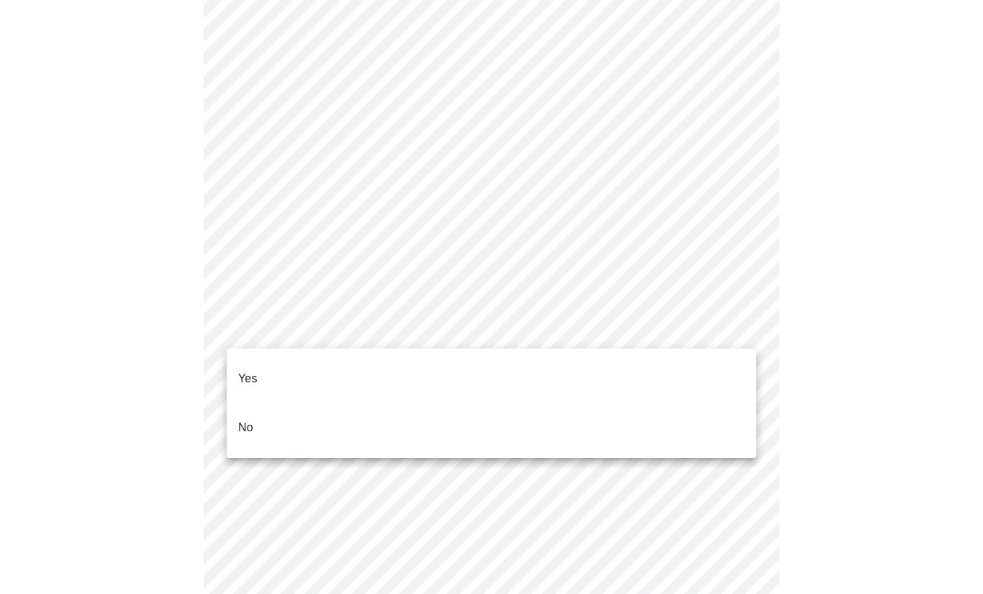
click at [243, 419] on p "No" at bounding box center [245, 427] width 15 height 17
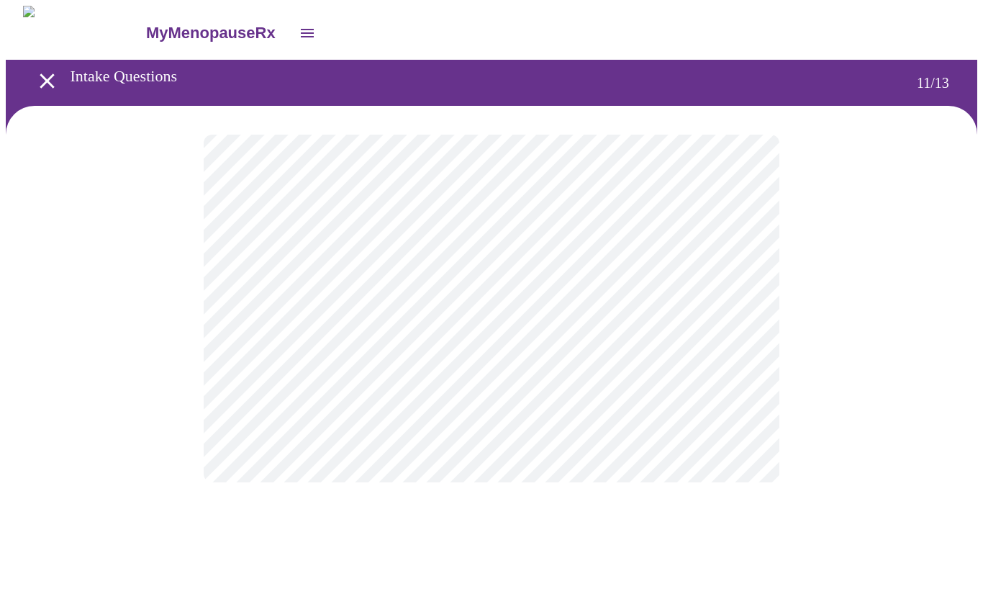
scroll to position [0, 0]
click at [725, 294] on body "MyMenopauseRx Intake Questions 12 / 13" at bounding box center [491, 245] width 971 height 478
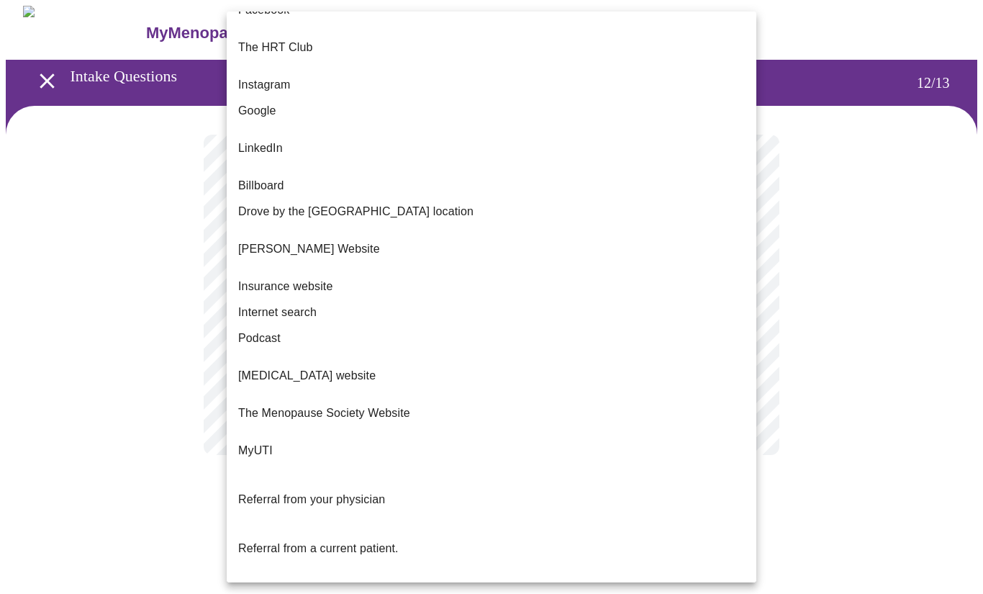
scroll to position [21, 0]
click at [297, 303] on span "Internet search" at bounding box center [277, 311] width 78 height 17
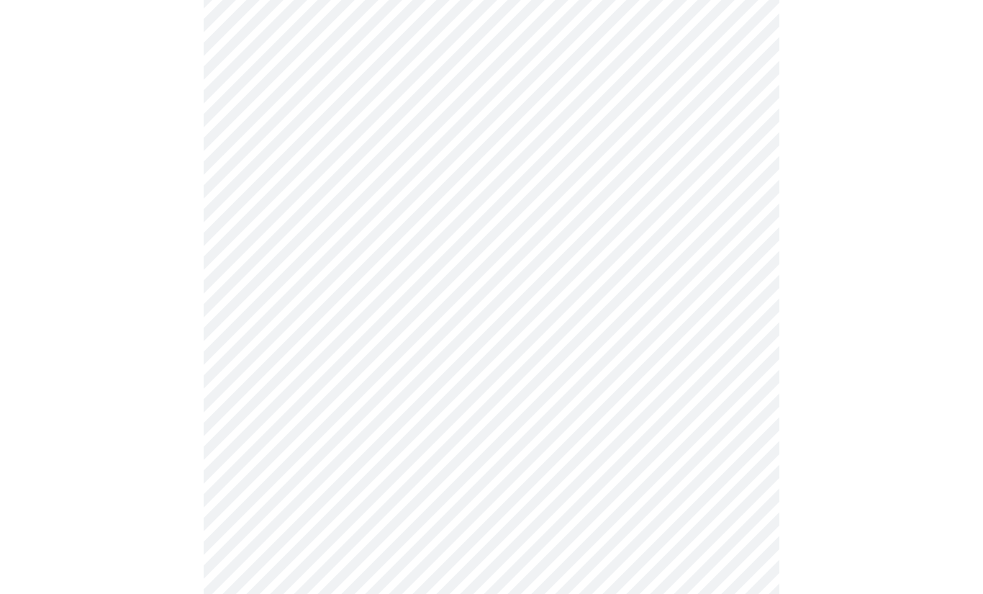
scroll to position [374, 0]
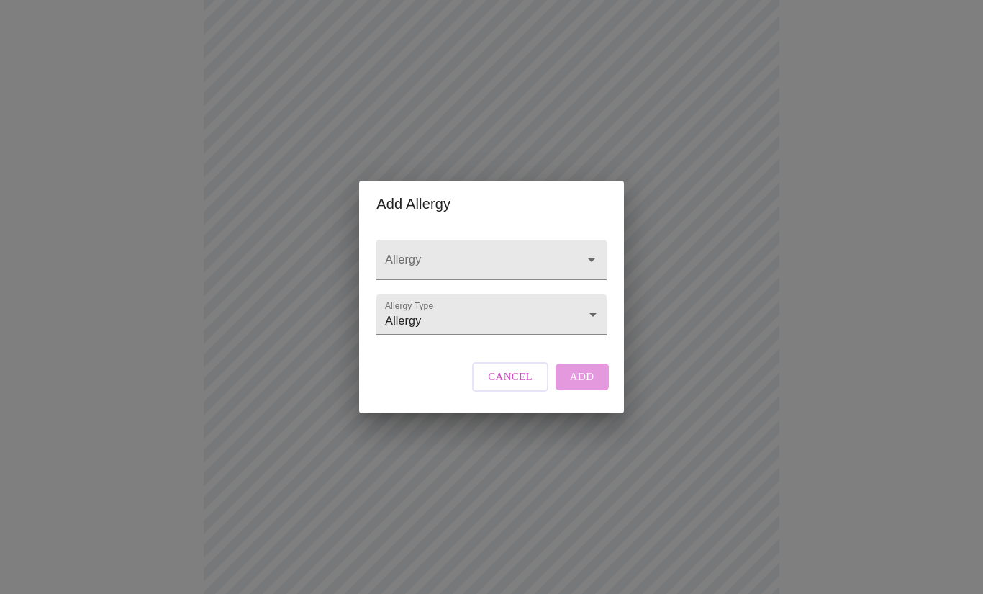
click at [535, 280] on input "Allergy" at bounding box center [470, 266] width 177 height 27
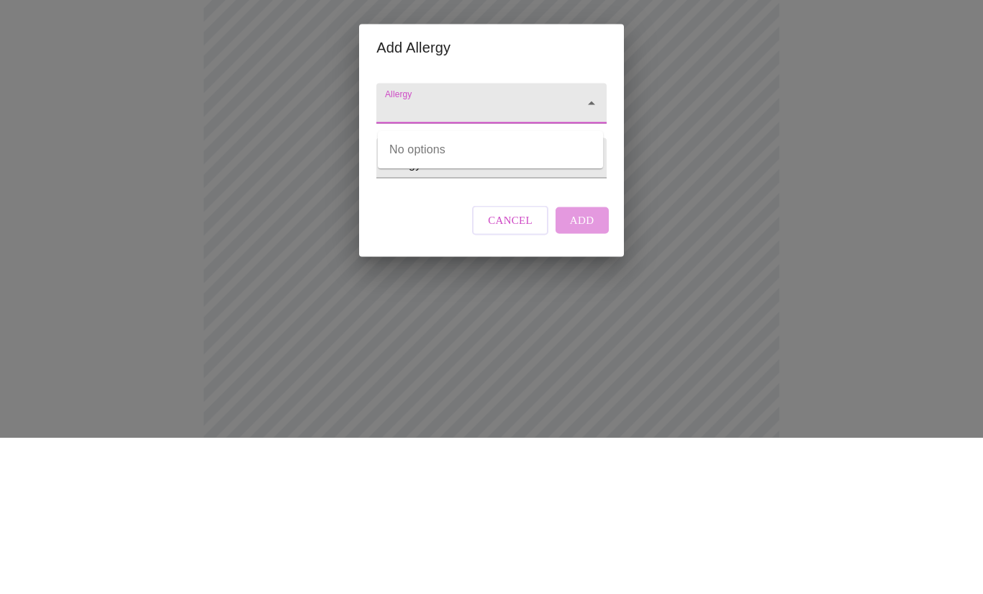
click at [523, 181] on body "MyMenopauseRx Intake Questions 13 / 13 Add Allergy Allergy Allergy Type Allergy…" at bounding box center [491, 212] width 971 height 1161
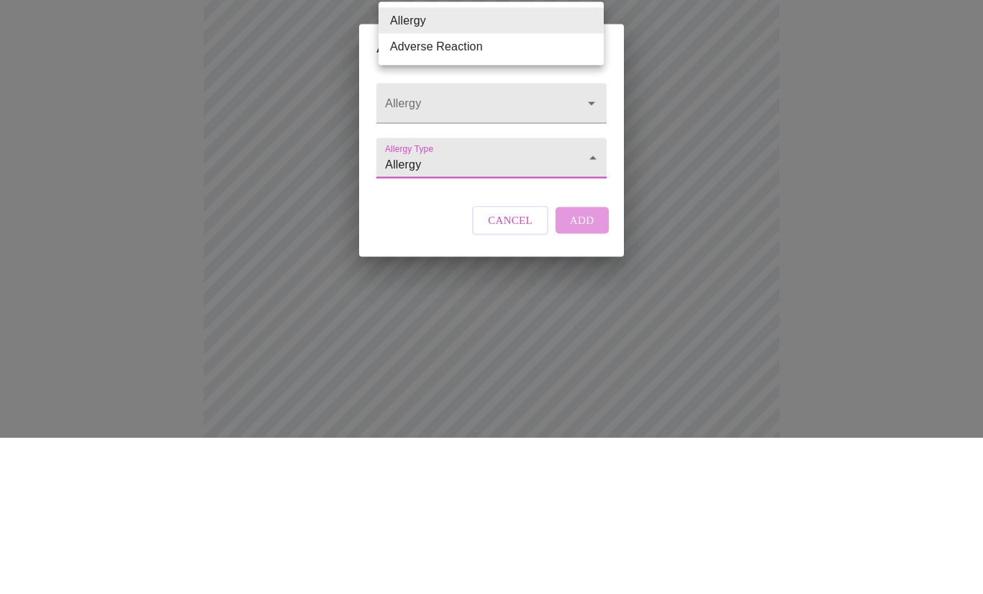
scroll to position [459, 0]
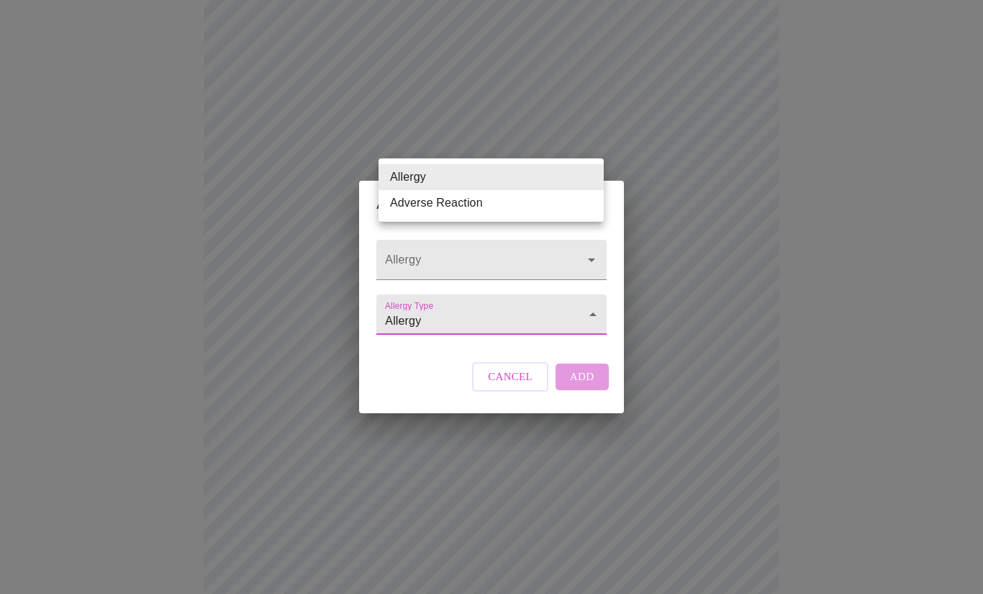
click at [573, 359] on div at bounding box center [491, 297] width 983 height 594
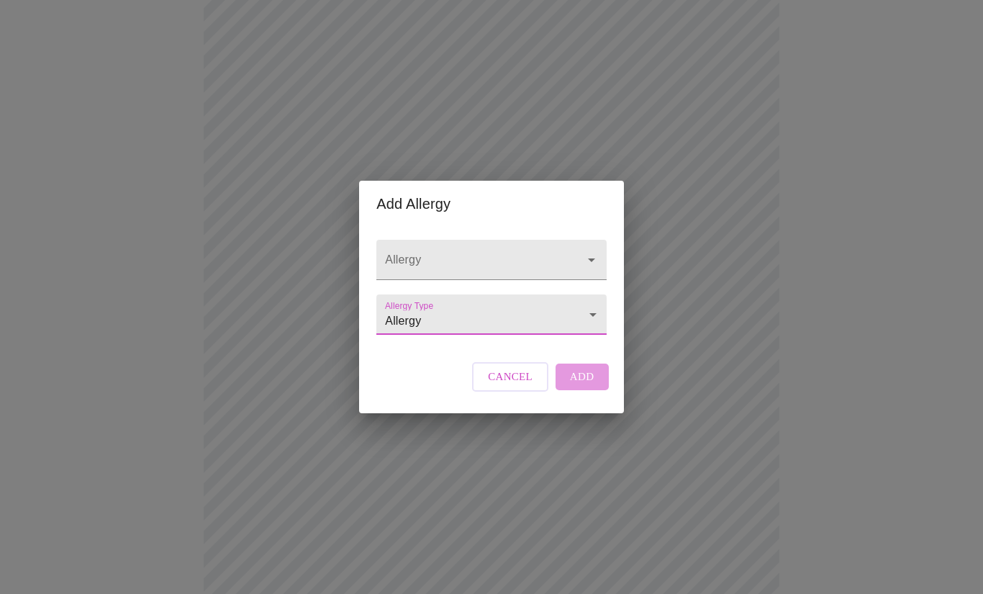
click at [526, 375] on body "MyMenopauseRx Intake Questions 13 / 13 Add Allergy Allergy Allergy Type Allergy…" at bounding box center [491, 127] width 971 height 1161
click at [532, 365] on li "Allergy" at bounding box center [490, 369] width 225 height 26
click at [581, 398] on div "Cancel Add" at bounding box center [539, 376] width 143 height 43
click at [446, 280] on input "Allergy" at bounding box center [470, 266] width 177 height 27
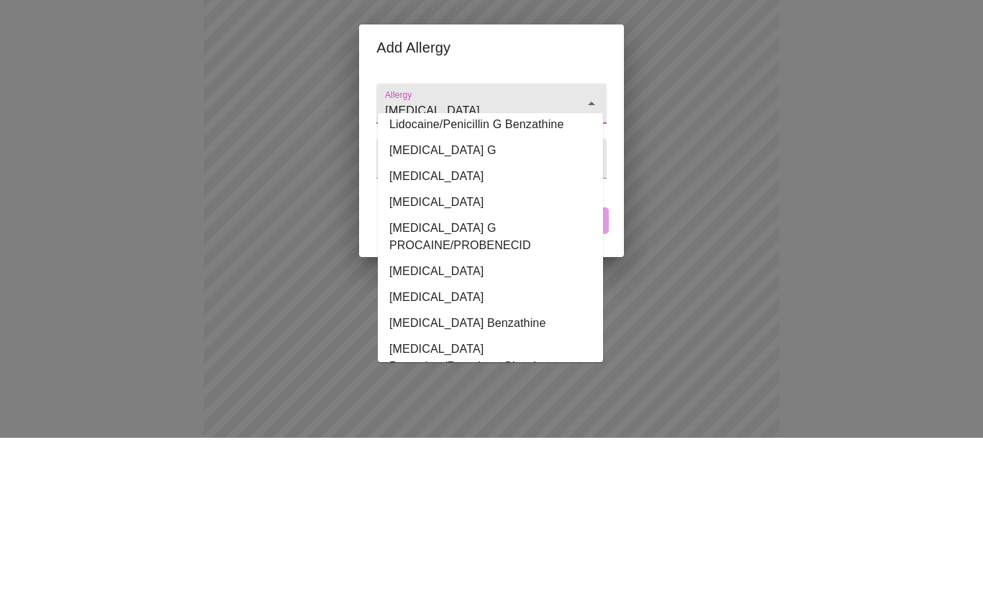
scroll to position [0, 0]
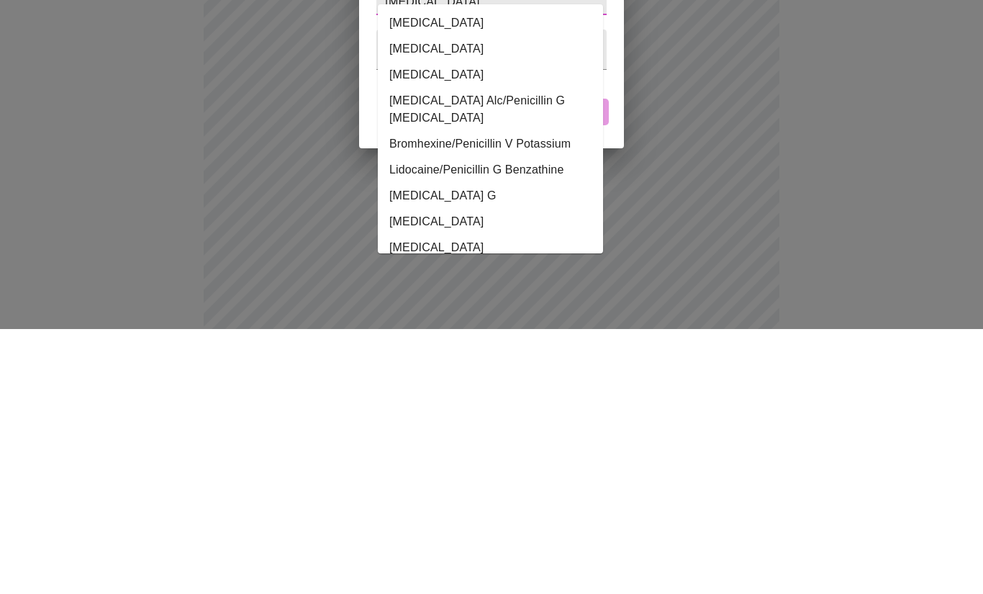
type input "[MEDICAL_DATA]"
click at [150, 141] on div "Add Allergy Allergy [MEDICAL_DATA] Allergy Type Allergy Allergy Cancel Add" at bounding box center [491, 297] width 983 height 594
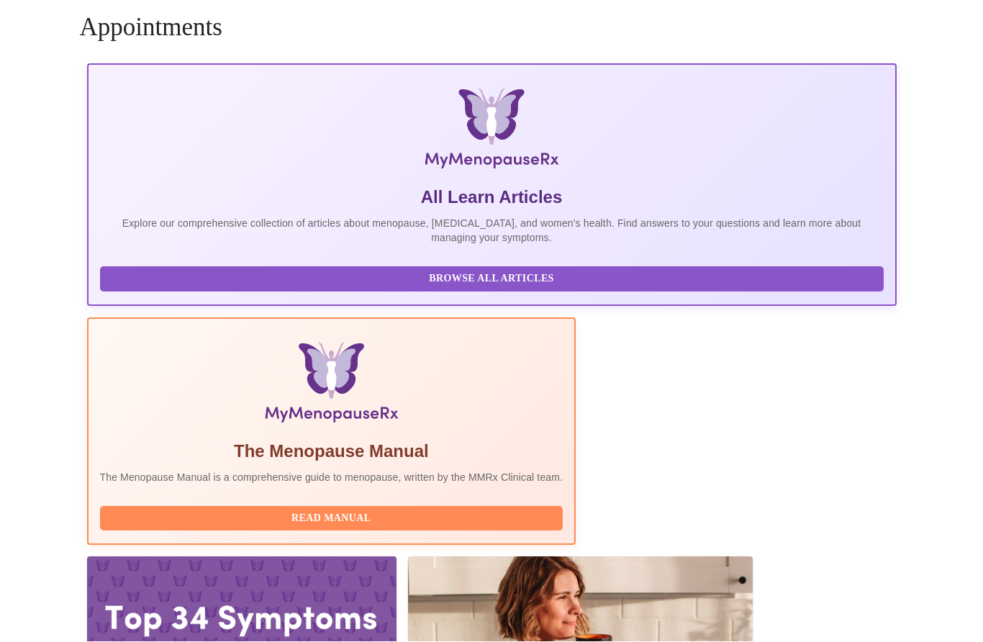
scroll to position [61, 0]
